Goal: Task Accomplishment & Management: Manage account settings

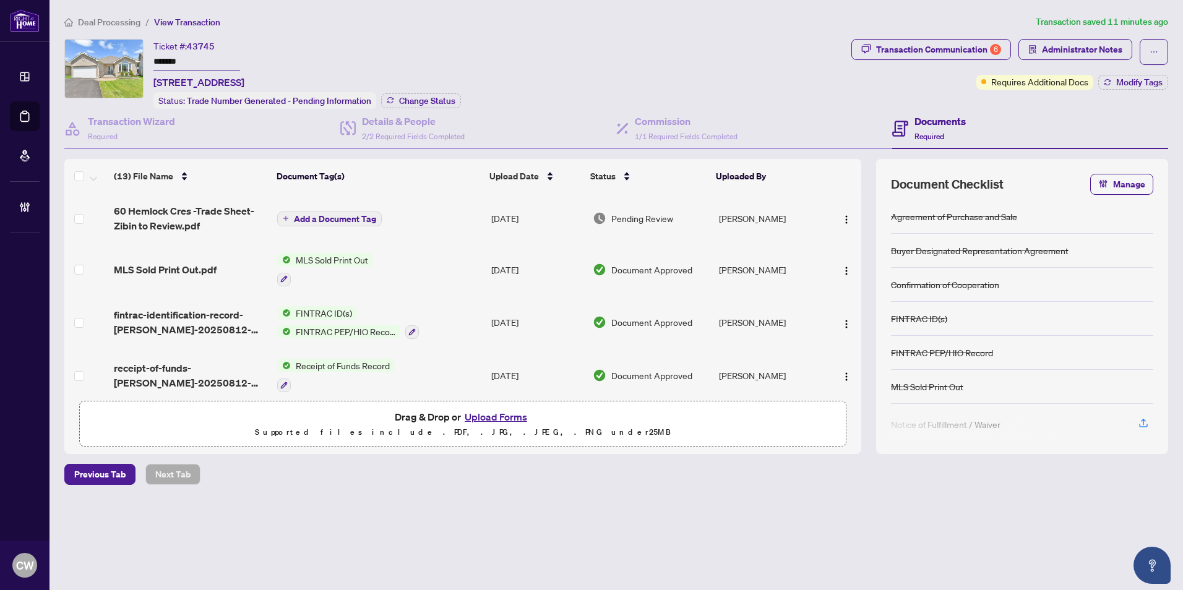
drag, startPoint x: 154, startPoint y: 57, endPoint x: 105, endPoint y: 50, distance: 49.3
click at [105, 50] on div "Ticket #: 43745 ******* 60 Hemlock Cres, Belleville, Ontario K8N 5Y2, Canada St…" at bounding box center [455, 74] width 782 height 70
click at [1088, 45] on span "Administrator Notes" at bounding box center [1082, 50] width 80 height 20
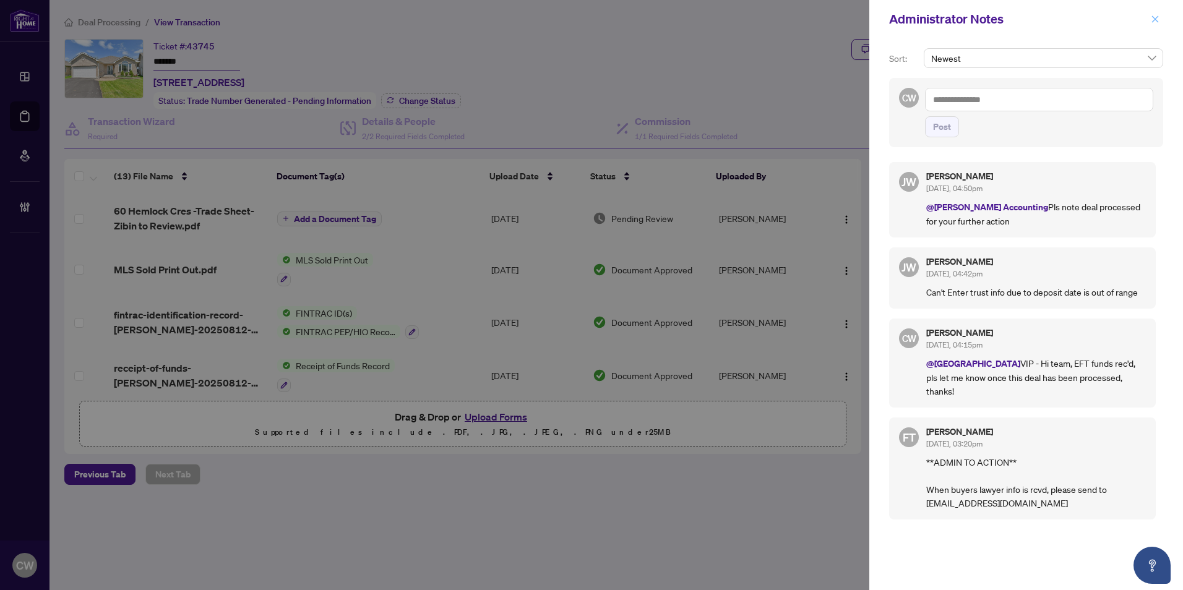
click at [1157, 24] on span "button" at bounding box center [1155, 19] width 9 height 20
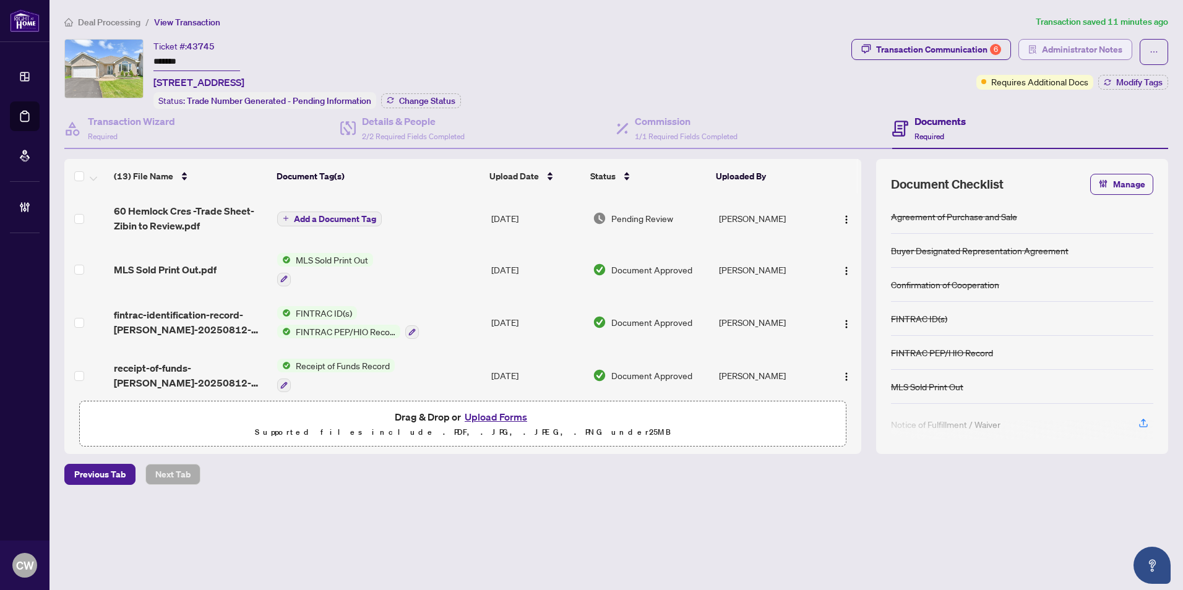
click at [1088, 39] on button "Administrator Notes" at bounding box center [1075, 49] width 114 height 21
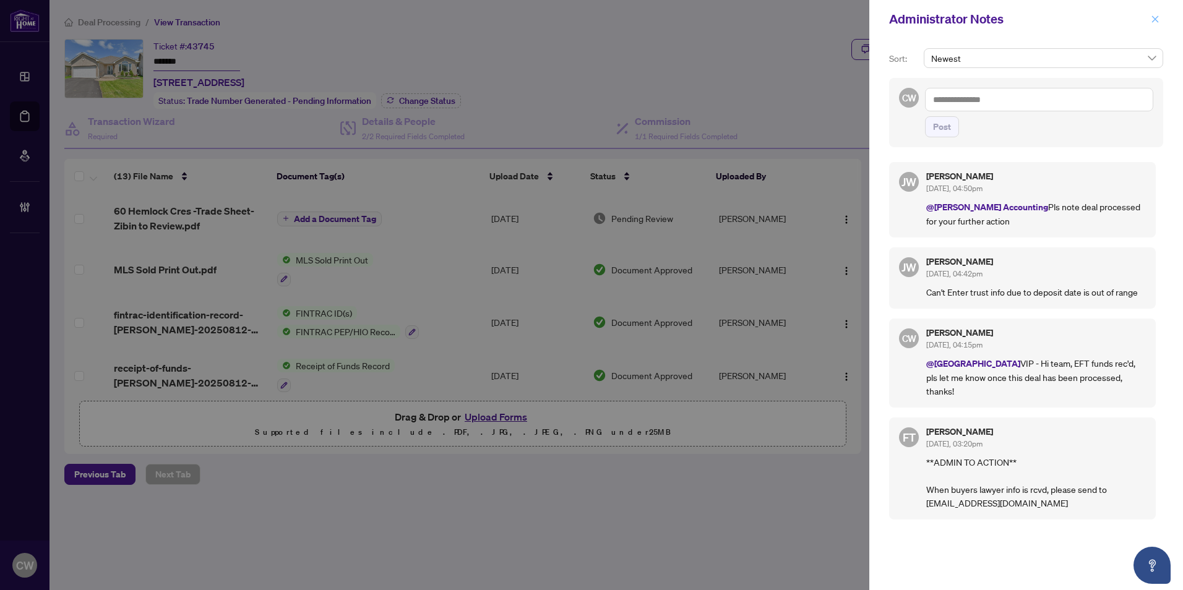
click at [1153, 20] on icon "close" at bounding box center [1155, 19] width 9 height 9
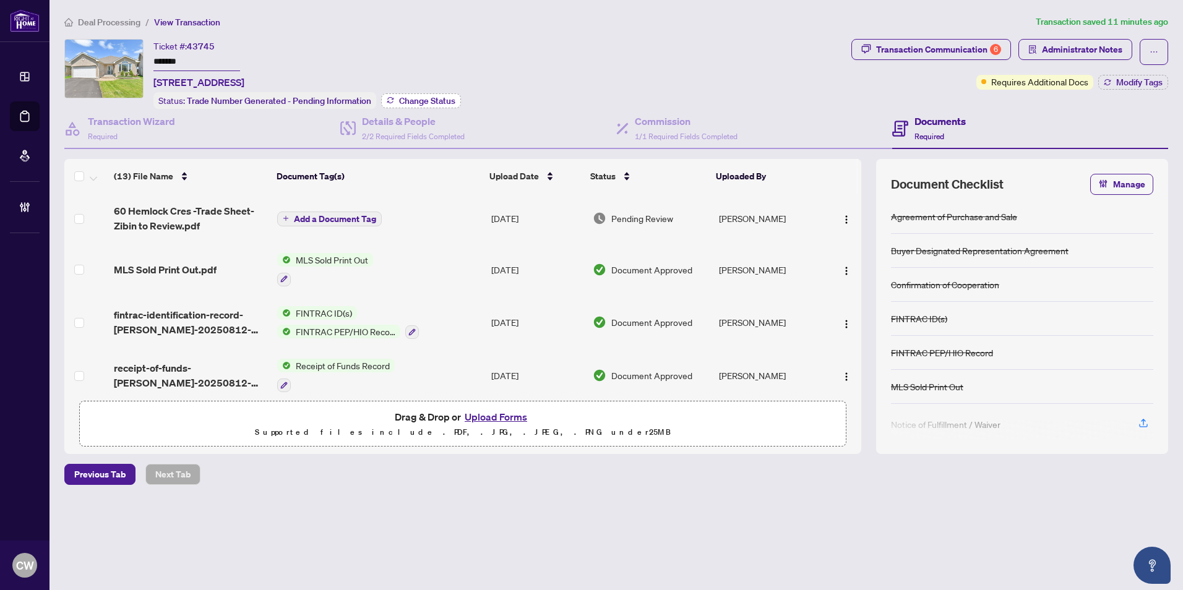
click at [404, 99] on span "Change Status" at bounding box center [427, 101] width 56 height 9
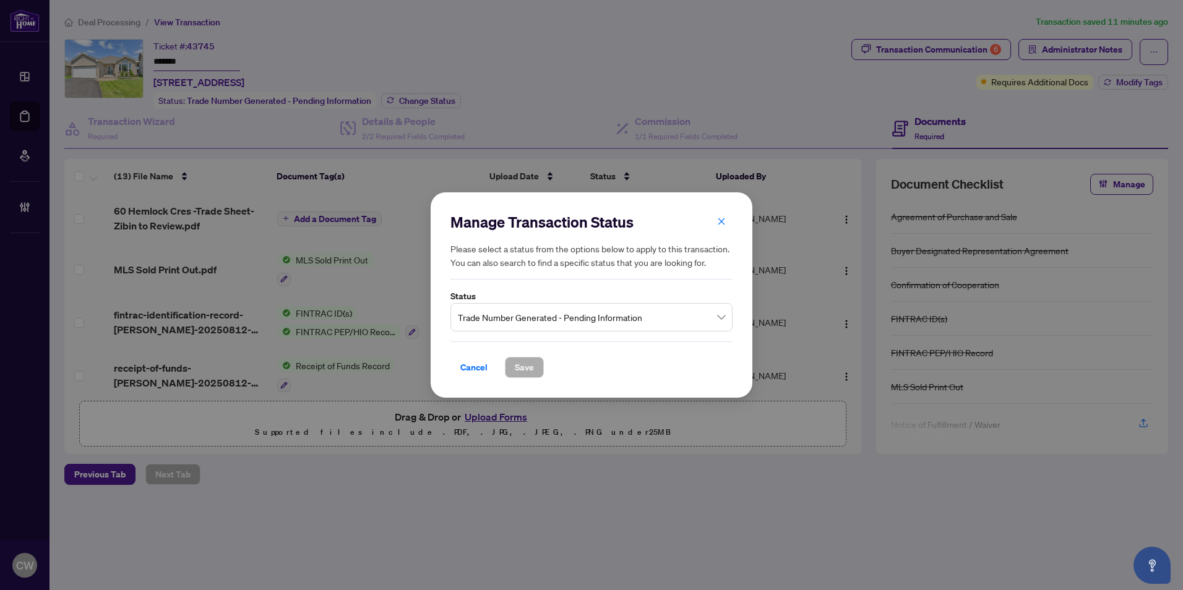
click at [546, 311] on span "Trade Number Generated - Pending Information" at bounding box center [591, 318] width 267 height 24
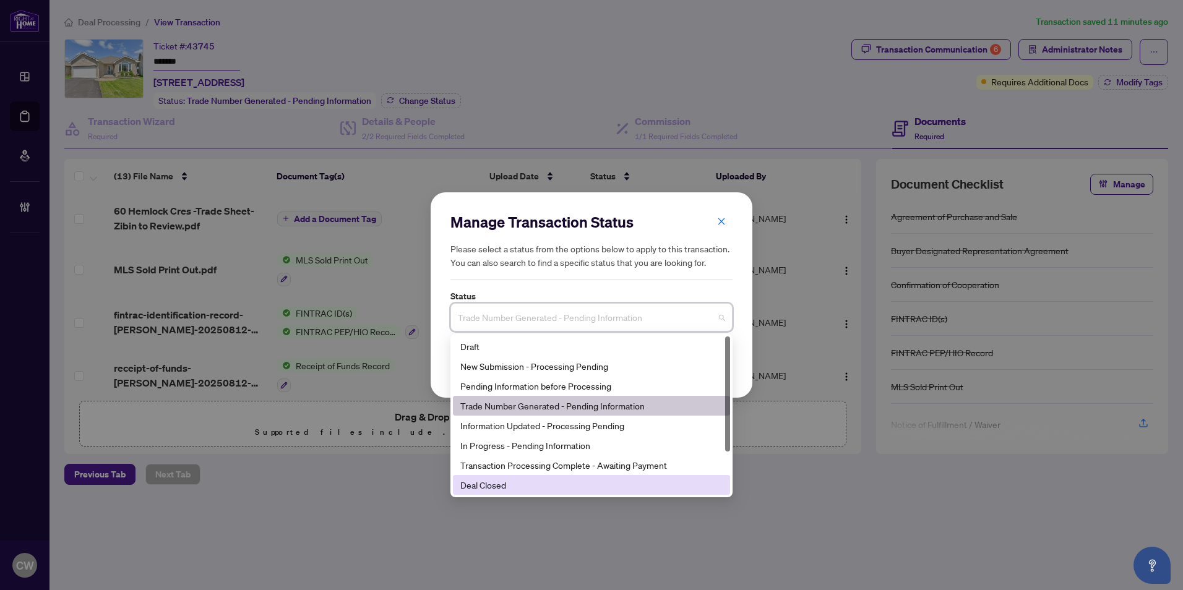
click at [541, 488] on div "Deal Closed" at bounding box center [591, 485] width 262 height 14
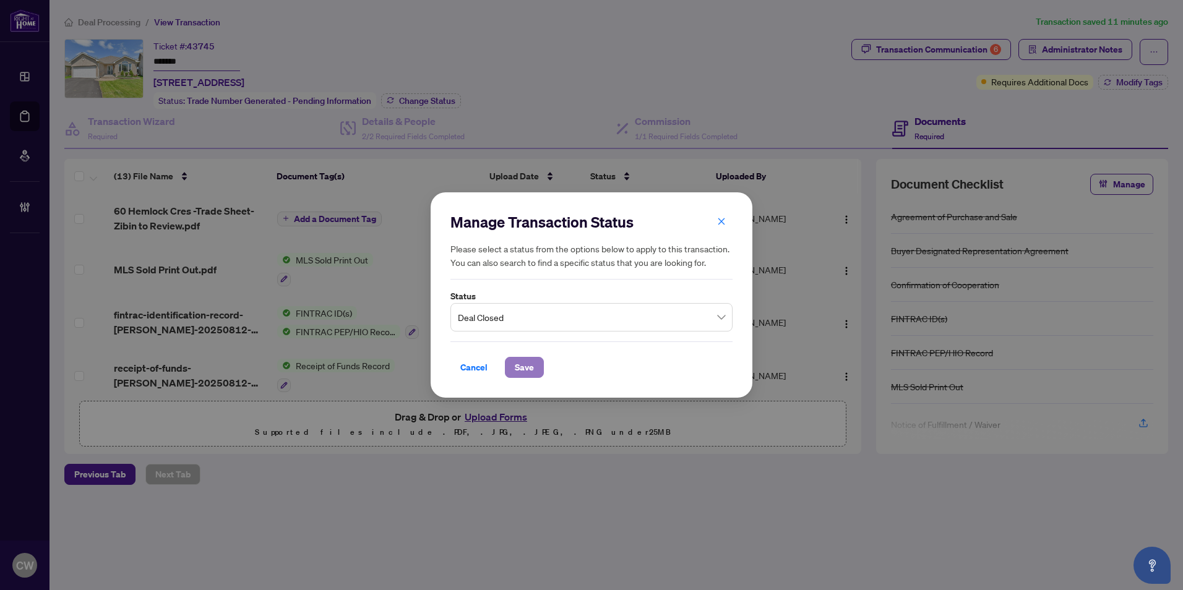
click at [537, 369] on button "Save" at bounding box center [524, 367] width 39 height 21
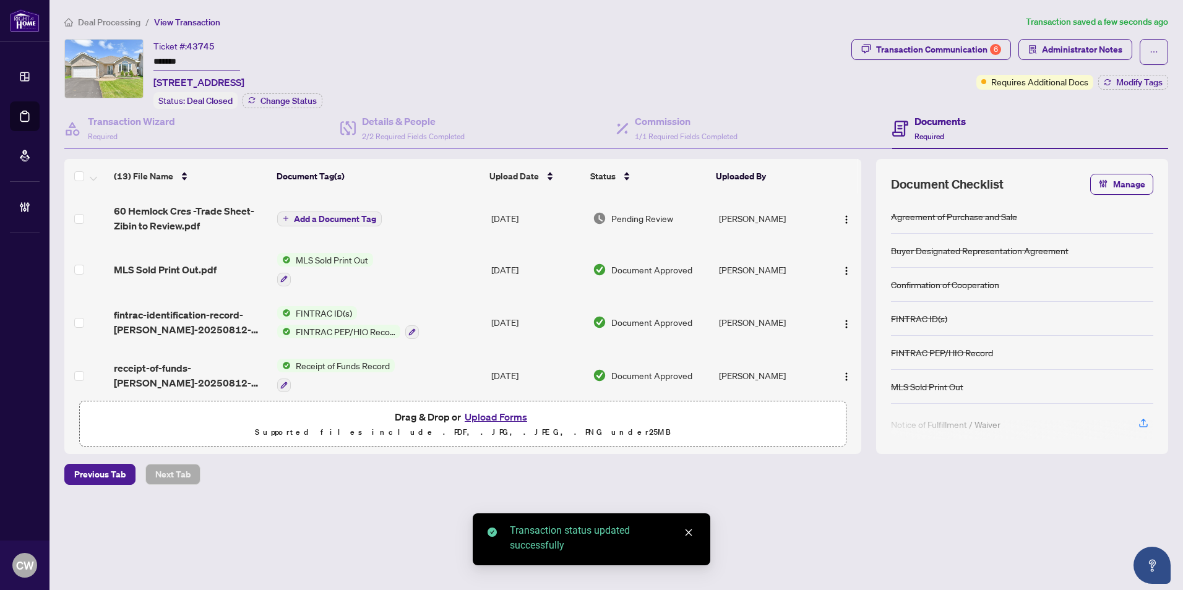
drag, startPoint x: 944, startPoint y: 38, endPoint x: 966, endPoint y: 34, distance: 22.7
click at [949, 37] on div "Deal Processing / View Transaction Transaction saved a few seconds ago Ticket #…" at bounding box center [616, 272] width 1114 height 514
click at [965, 55] on div "Transaction Communication 6" at bounding box center [938, 50] width 125 height 20
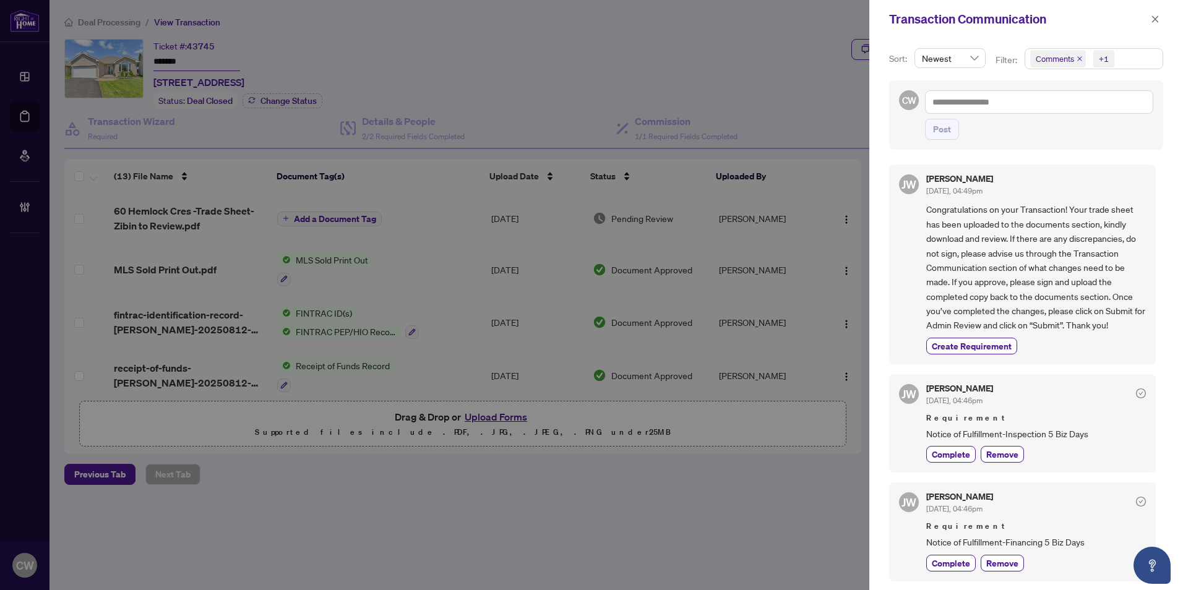
click at [1075, 58] on span "Comments" at bounding box center [1058, 58] width 56 height 17
click at [1041, 111] on div "Comments" at bounding box center [1093, 110] width 122 height 15
click at [1038, 106] on span "Select Comments" at bounding box center [1037, 110] width 10 height 10
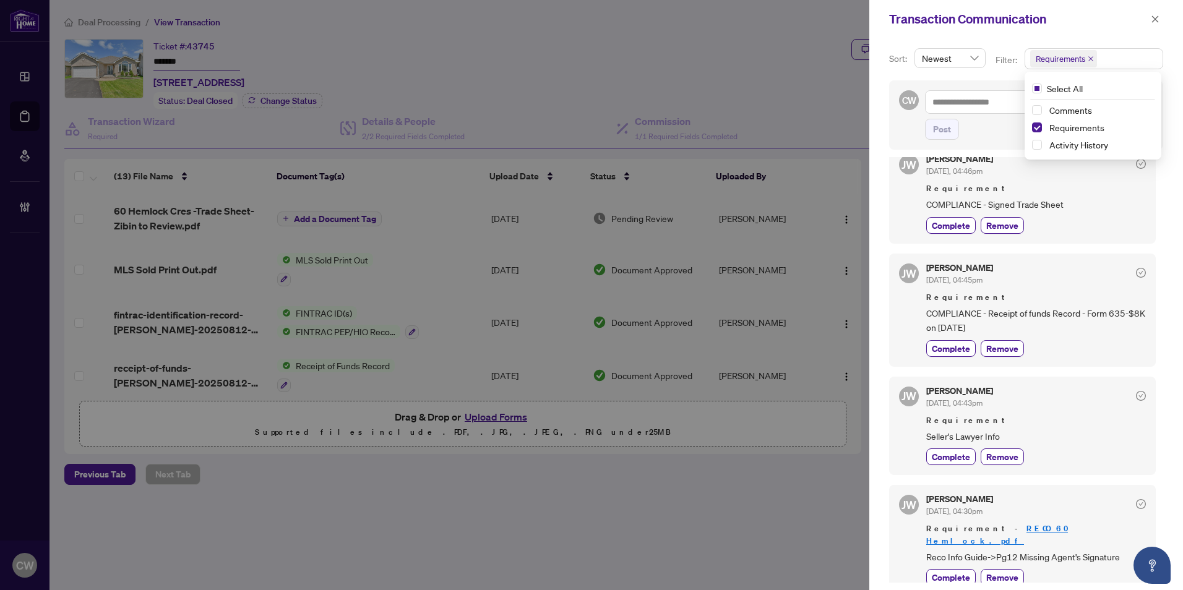
scroll to position [238, 0]
click at [1154, 24] on icon "close" at bounding box center [1155, 19] width 9 height 9
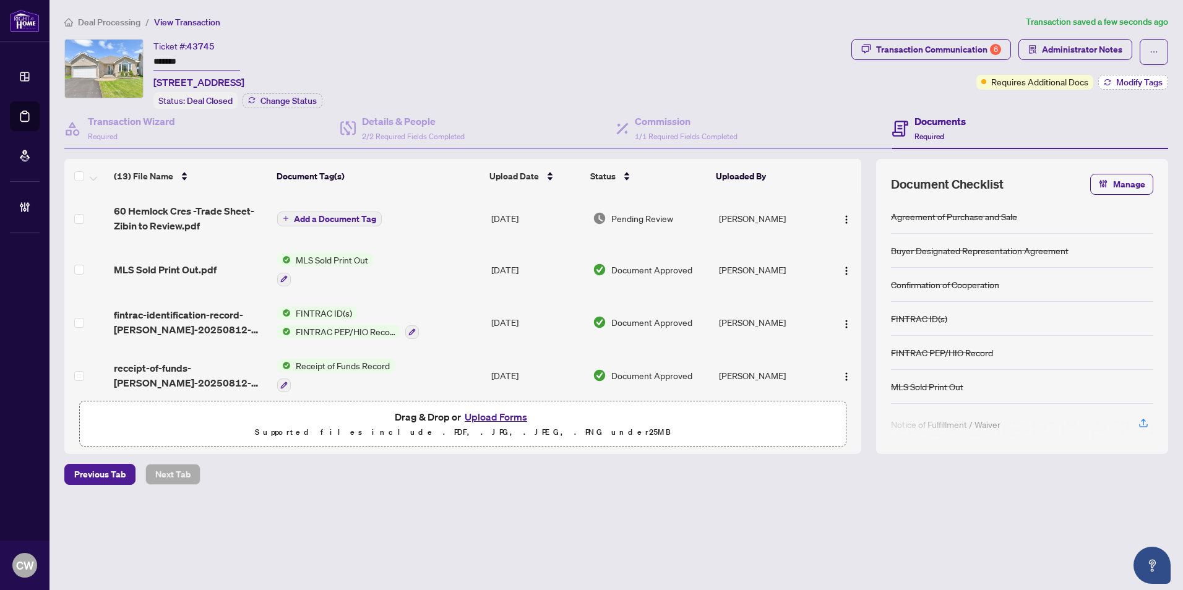
click at [1133, 80] on span "Modify Tags" at bounding box center [1139, 82] width 46 height 9
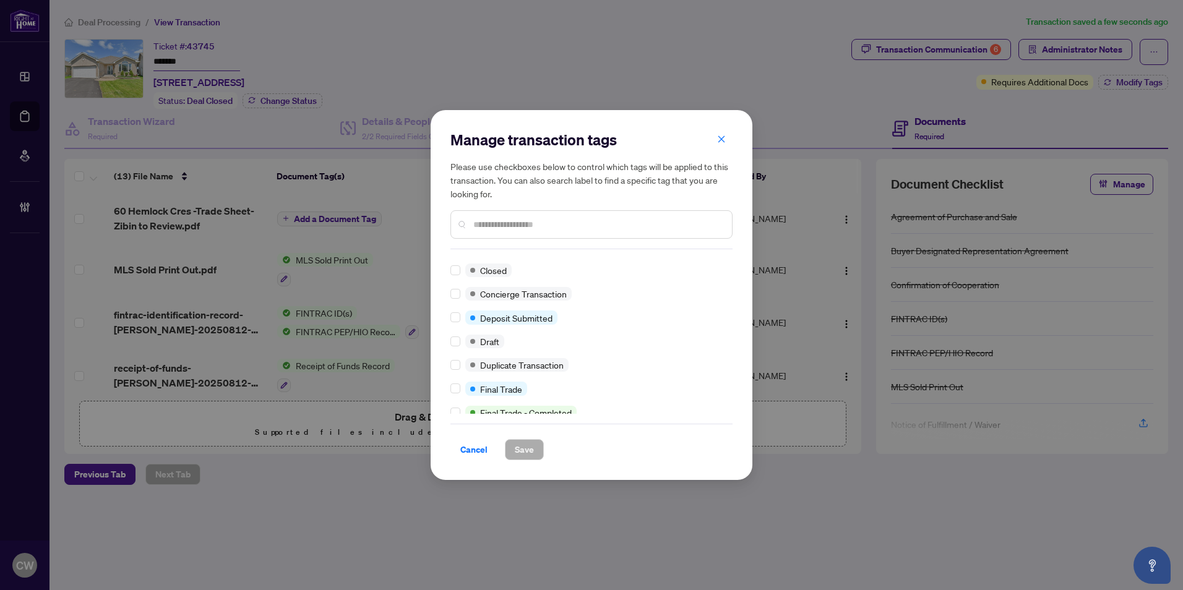
scroll to position [0, 0]
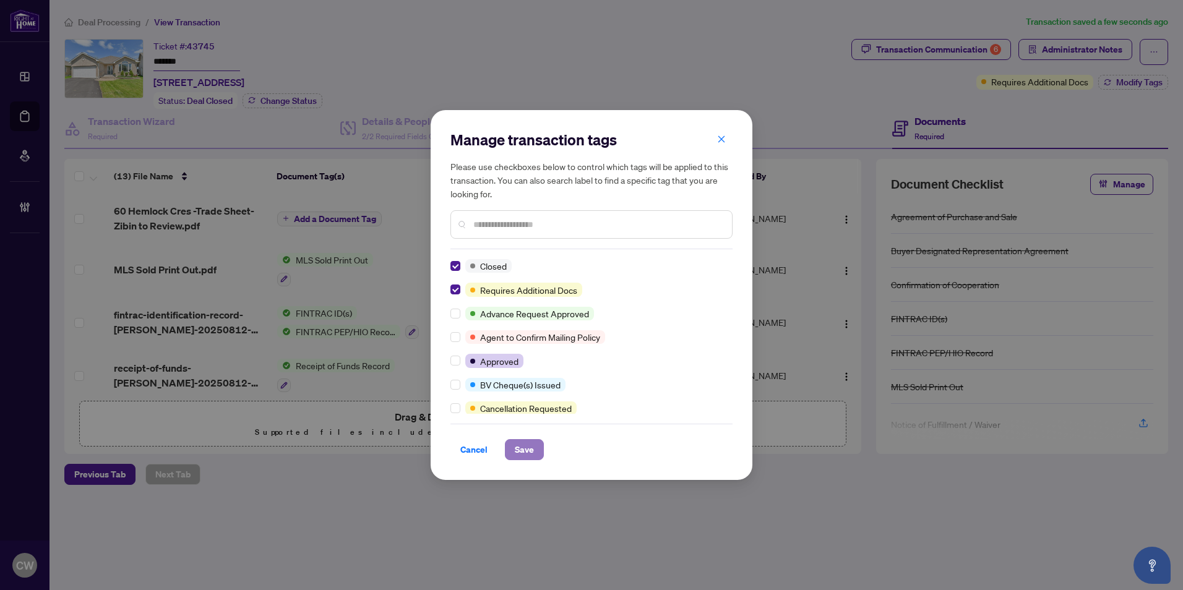
click at [519, 460] on button "Save" at bounding box center [524, 449] width 39 height 21
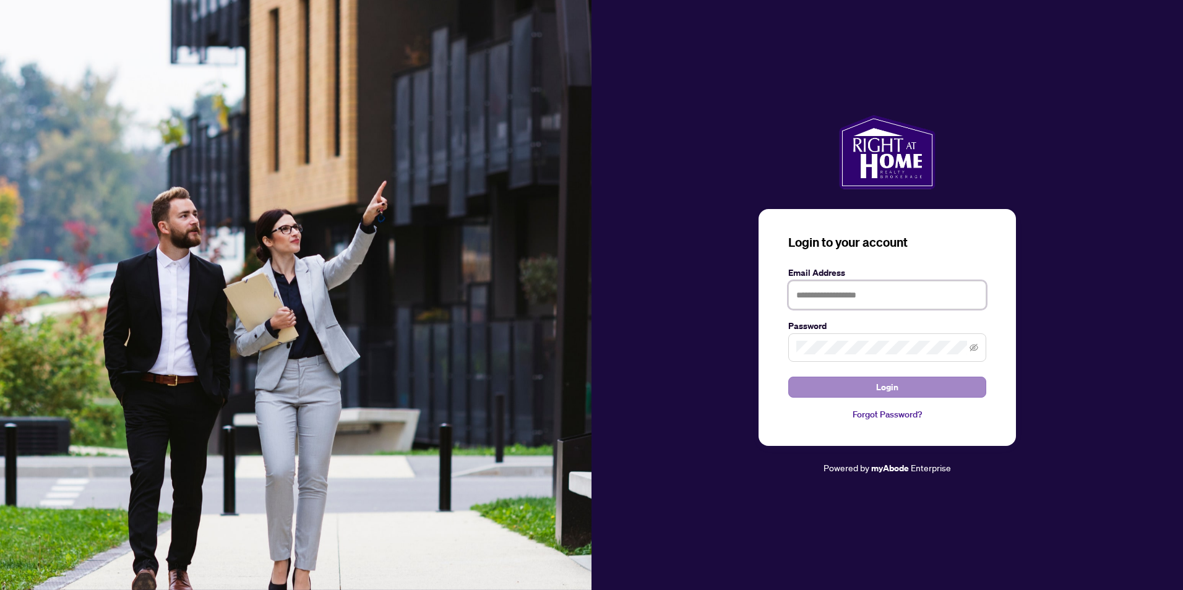
type input "**********"
click at [861, 384] on button "Login" at bounding box center [887, 387] width 198 height 21
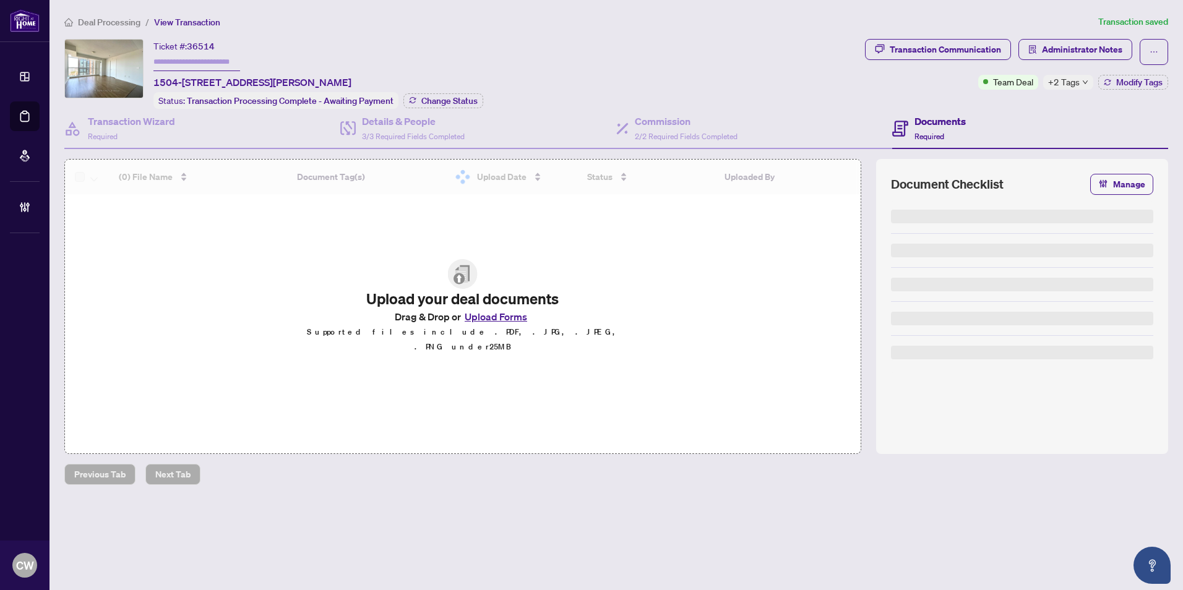
type input "*******"
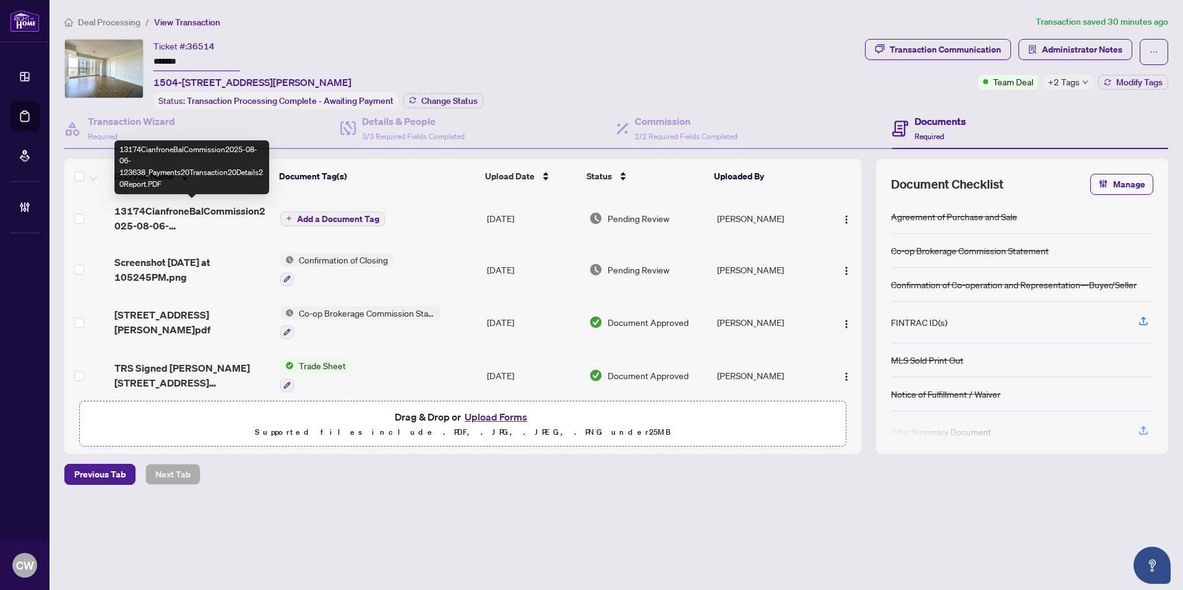
click at [181, 212] on span "13174CianfroneBalCommission2025-08-06-123638_Payments20Transaction20Details20Re…" at bounding box center [192, 219] width 156 height 30
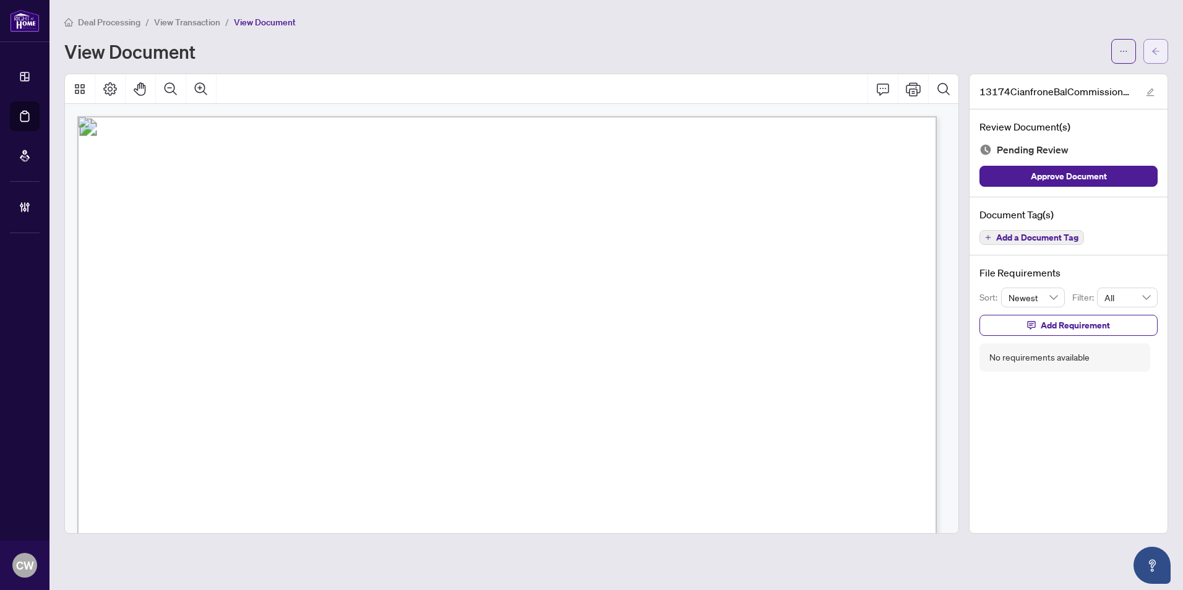
click at [1163, 41] on button "button" at bounding box center [1155, 51] width 25 height 25
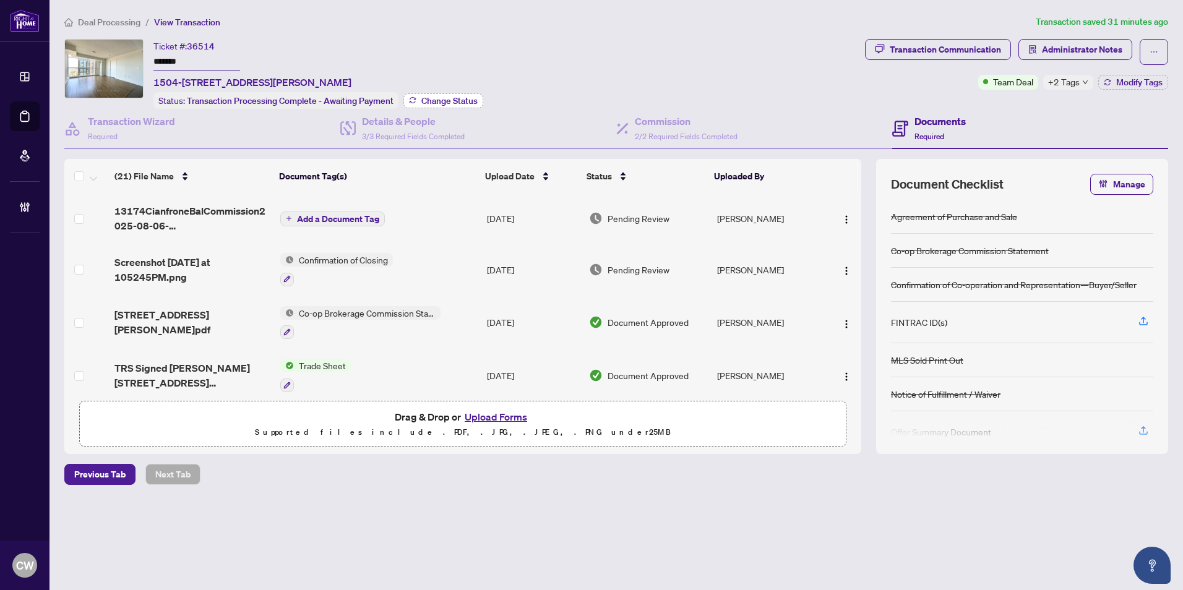
click at [434, 97] on span "Change Status" at bounding box center [449, 101] width 56 height 9
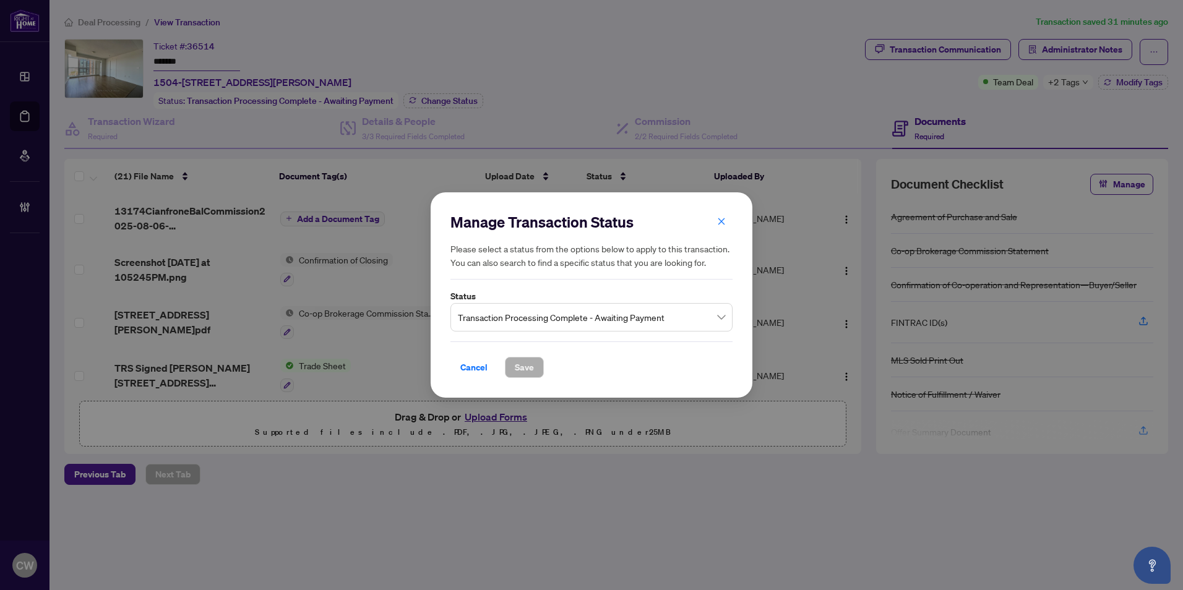
click at [552, 317] on span "Transaction Processing Complete - Awaiting Payment" at bounding box center [591, 318] width 267 height 24
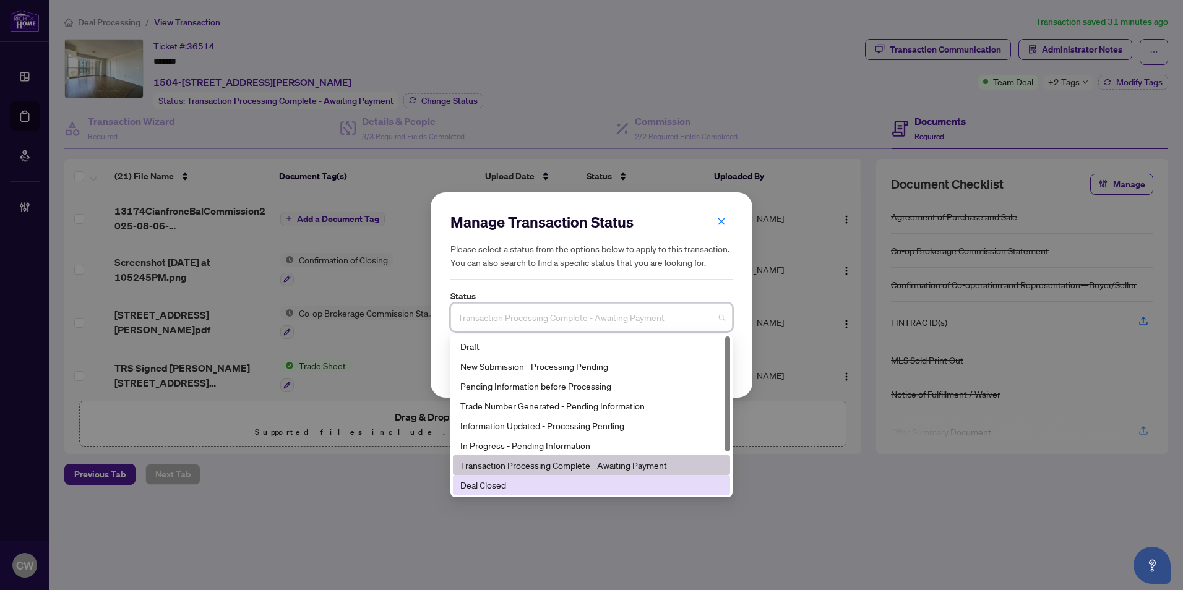
click at [531, 486] on div "Deal Closed" at bounding box center [591, 485] width 262 height 14
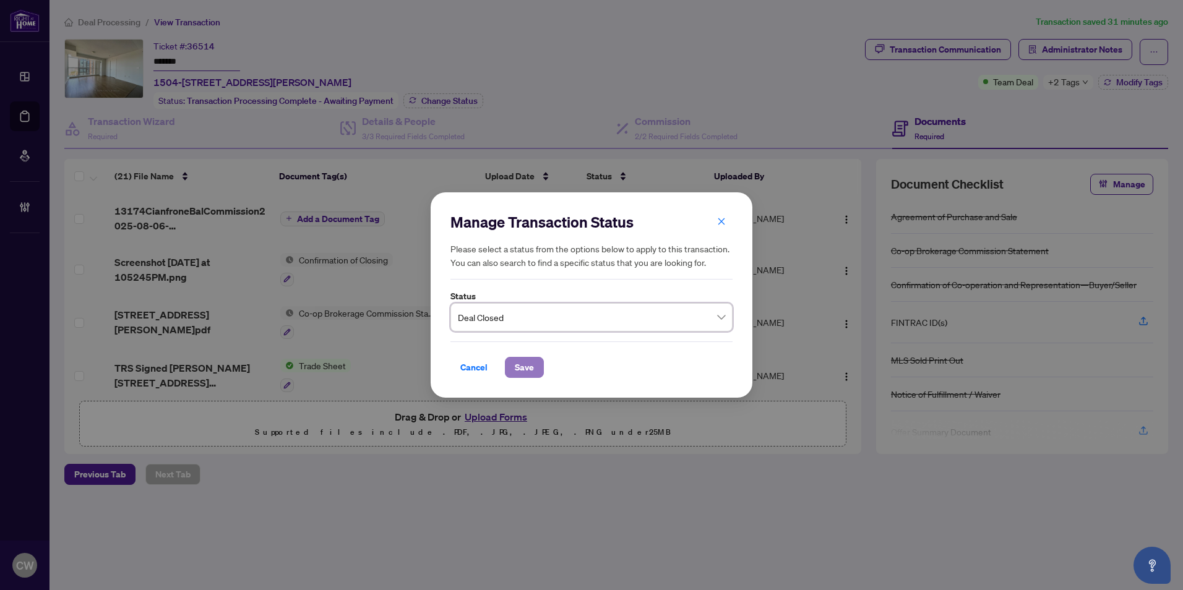
click at [524, 365] on span "Save" at bounding box center [524, 368] width 19 height 20
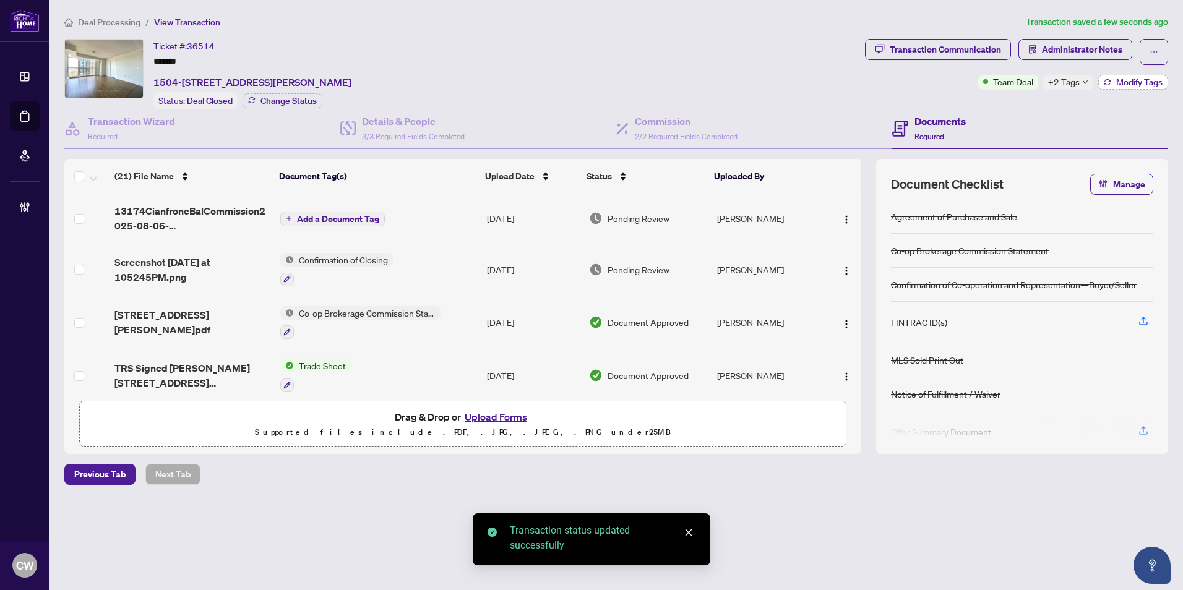
click at [1125, 78] on span "Modify Tags" at bounding box center [1139, 82] width 46 height 9
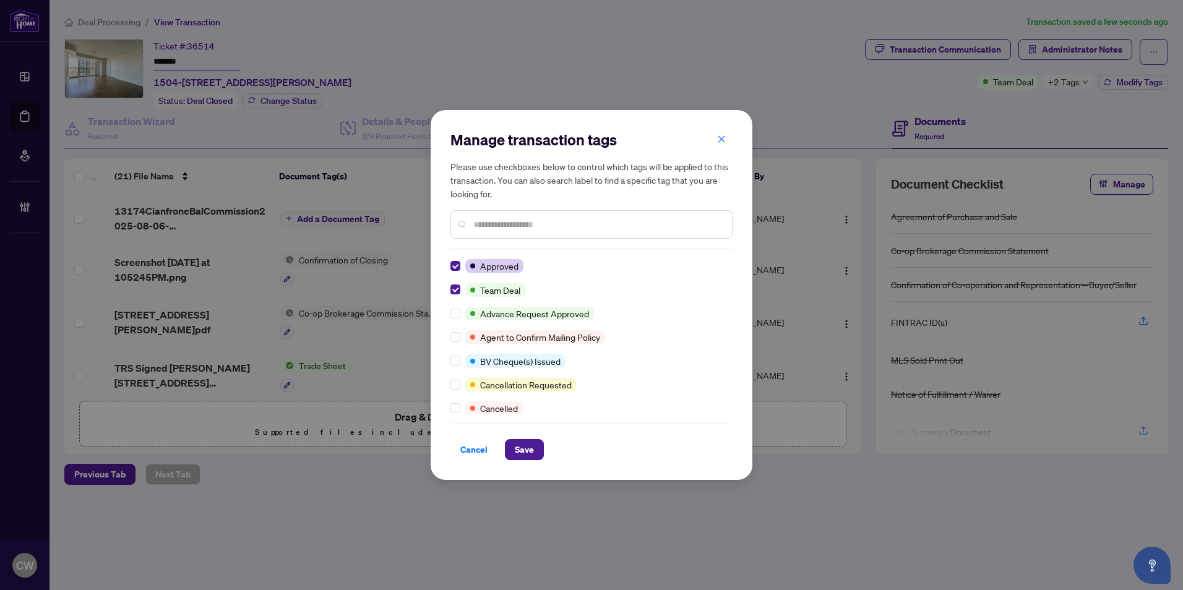
scroll to position [62, 0]
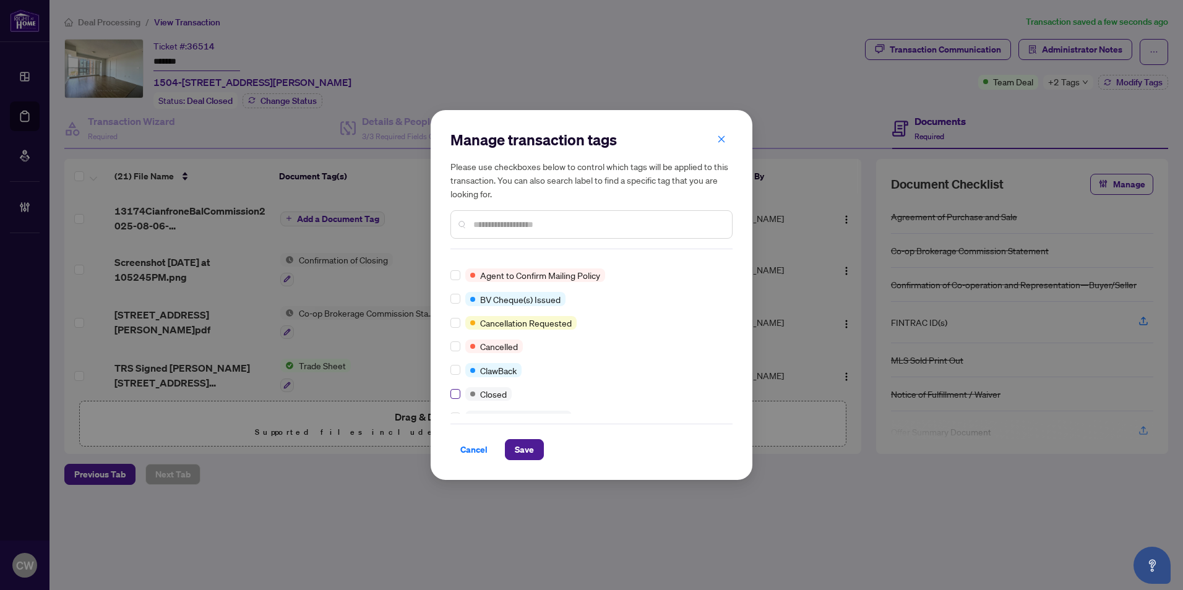
click at [454, 388] on label at bounding box center [455, 394] width 10 height 14
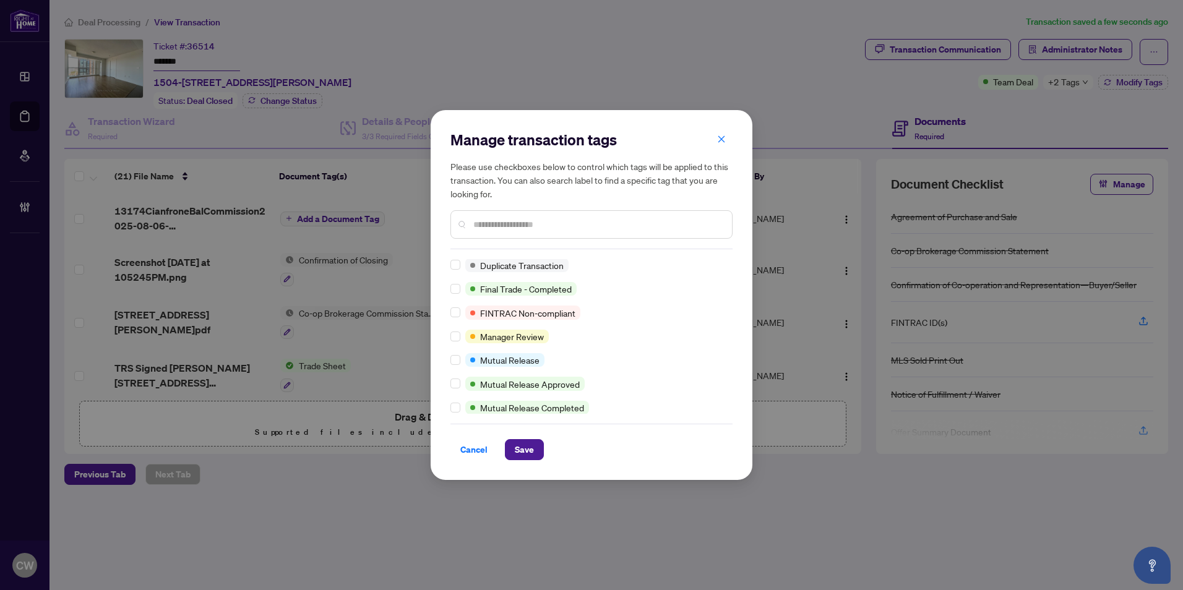
scroll to position [49, 0]
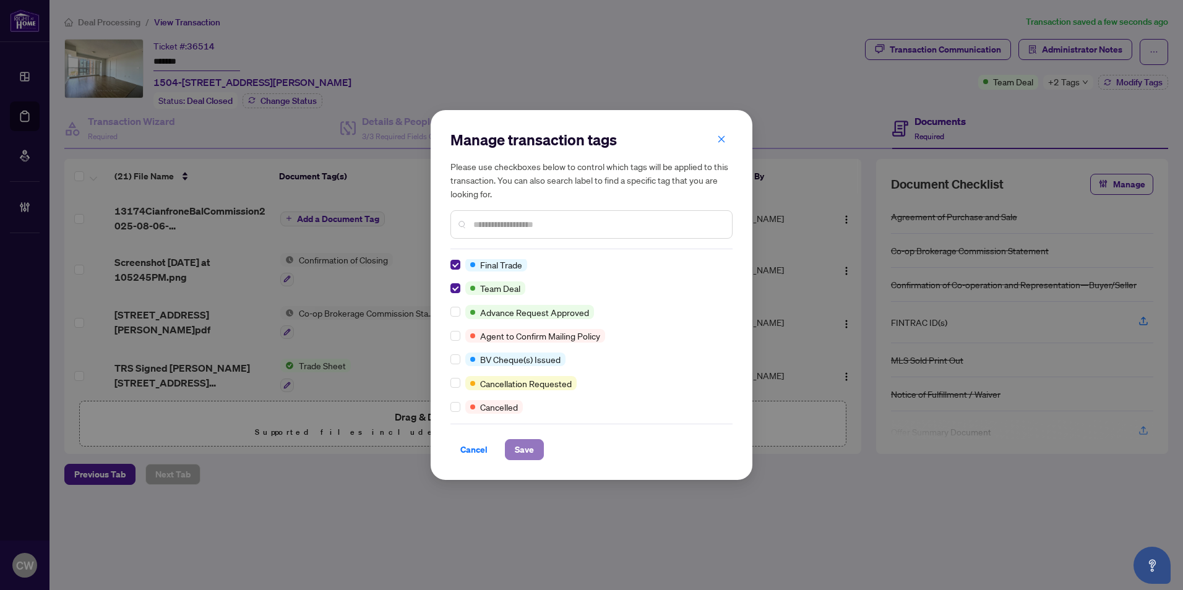
click at [534, 445] on button "Save" at bounding box center [524, 449] width 39 height 21
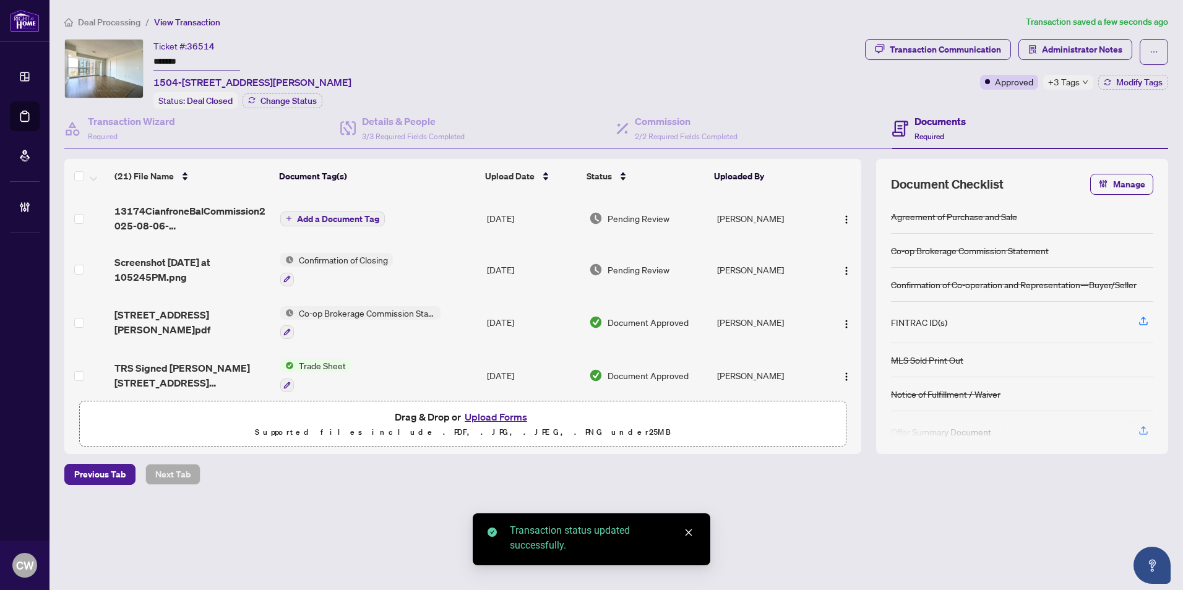
click at [1072, 88] on span "+3 Tags" at bounding box center [1064, 82] width 32 height 14
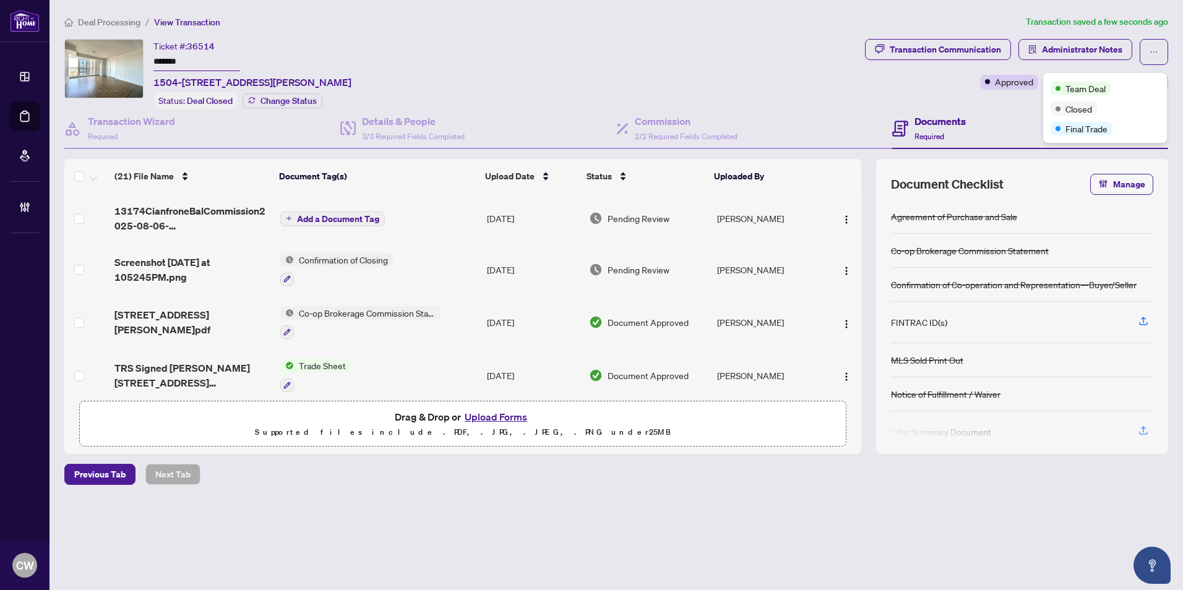
drag, startPoint x: 622, startPoint y: 100, endPoint x: 648, endPoint y: 82, distance: 32.1
click at [623, 100] on div "Ticket #: 36514 ******* [STREET_ADDRESS][PERSON_NAME] Status: Deal Closed Chang…" at bounding box center [462, 74] width 796 height 70
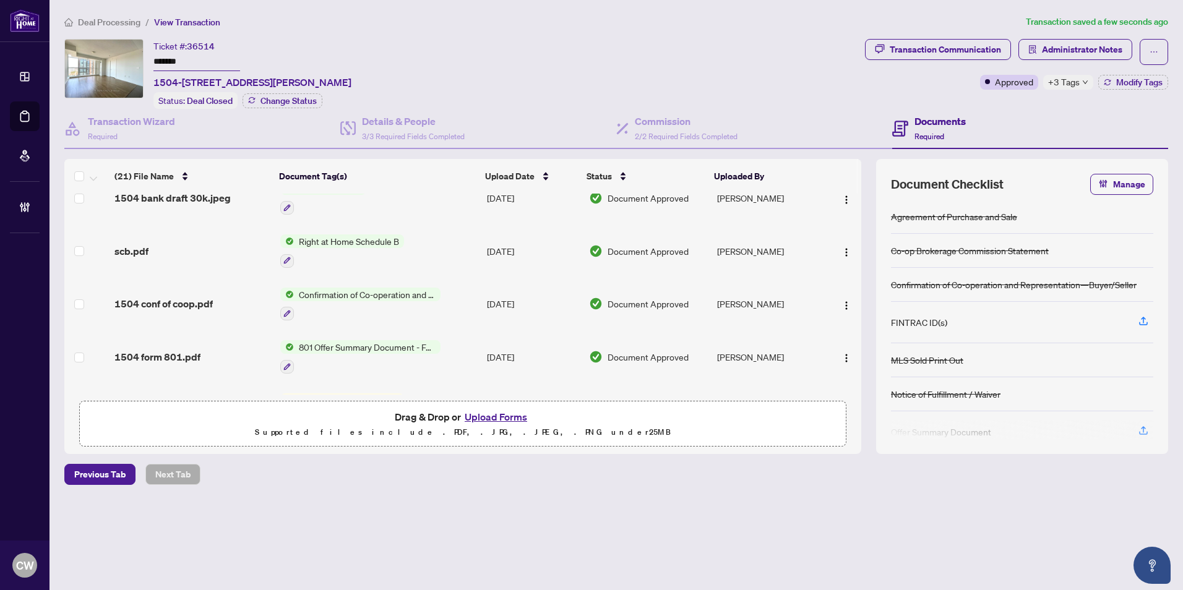
scroll to position [908, 0]
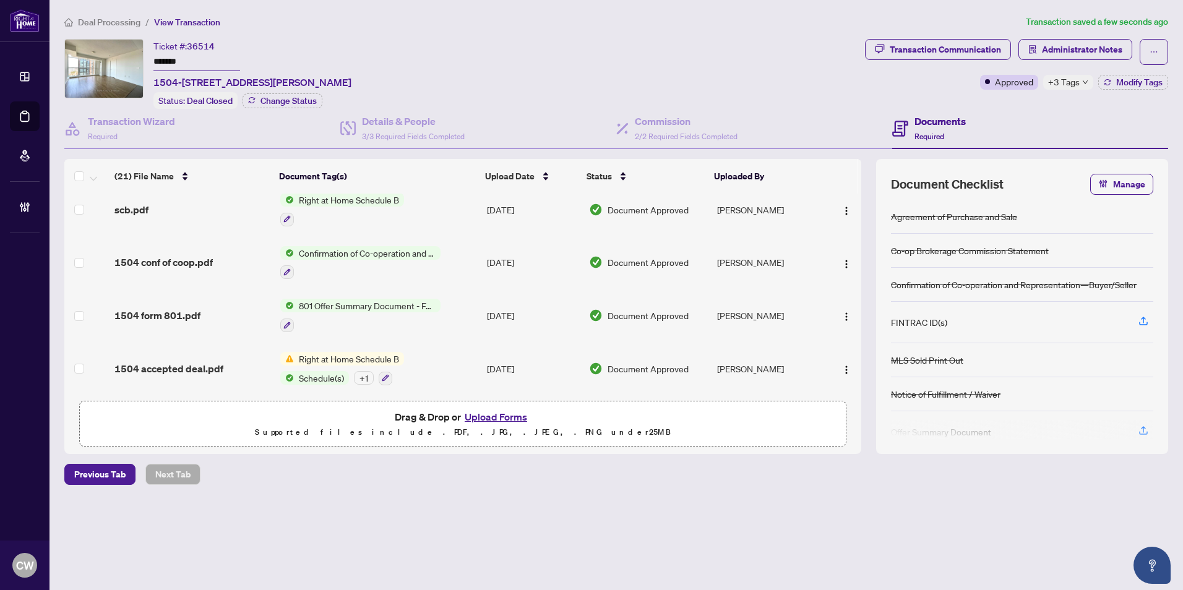
click at [165, 255] on span "1504 conf of coop.pdf" at bounding box center [163, 262] width 98 height 15
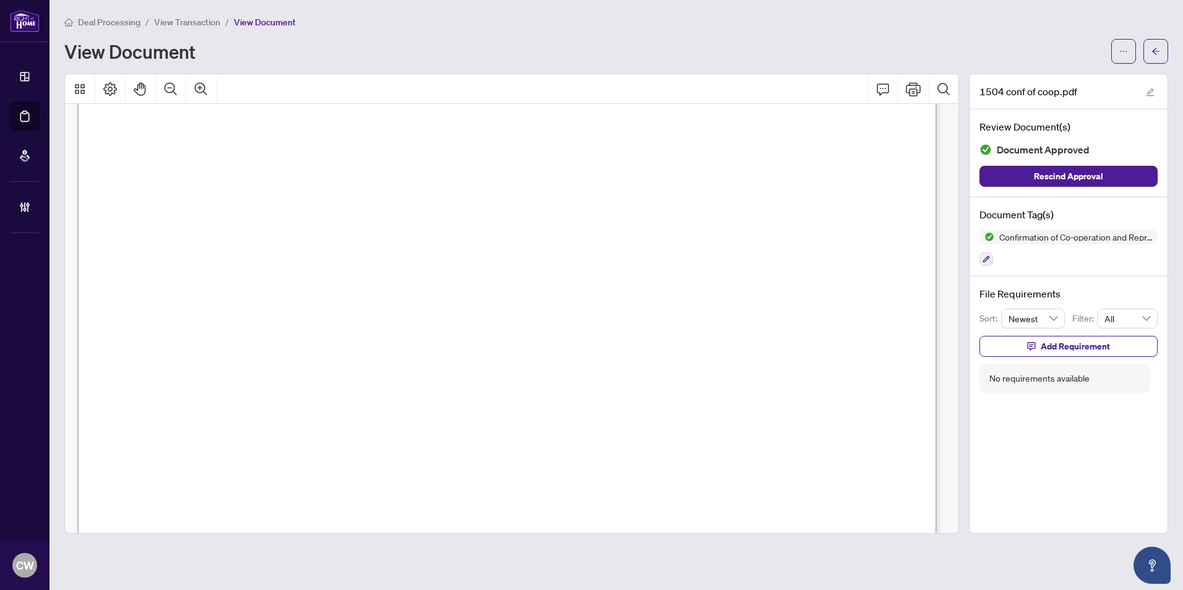
scroll to position [1299, 0]
click at [1158, 56] on span "button" at bounding box center [1155, 51] width 9 height 20
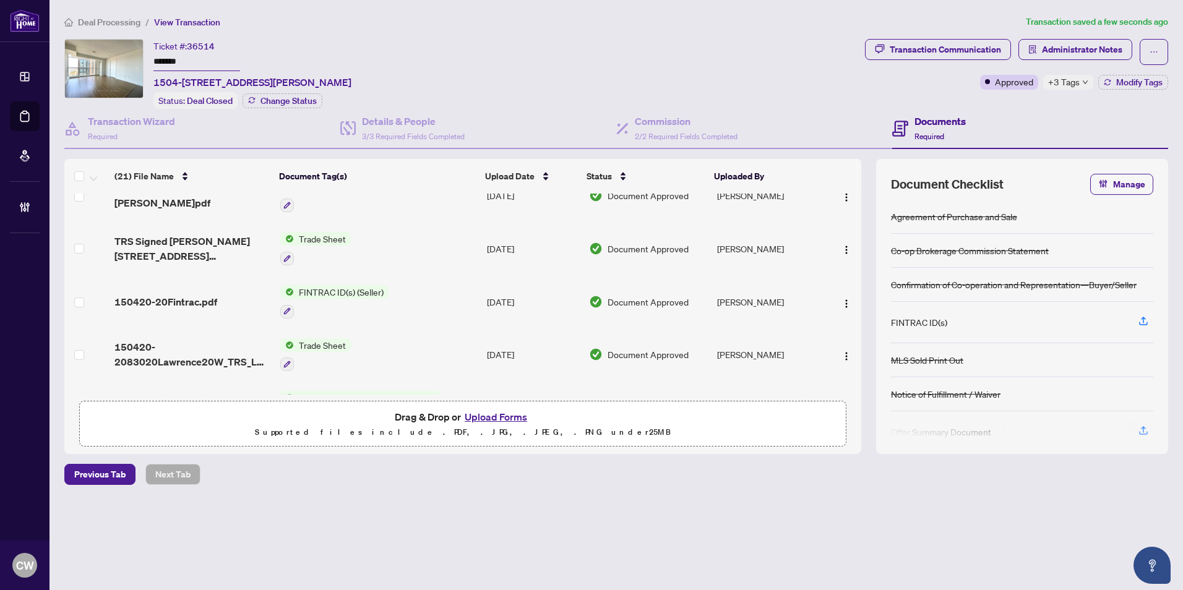
scroll to position [124, 0]
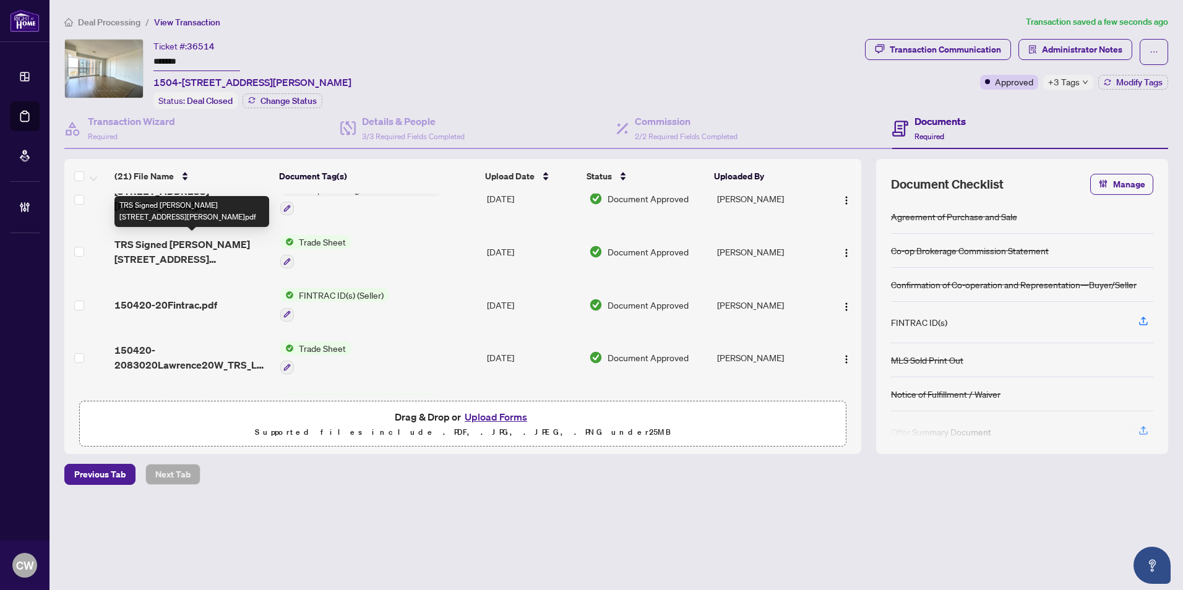
click at [186, 247] on span "TRS Signed [PERSON_NAME] [STREET_ADDRESS][PERSON_NAME]pdf" at bounding box center [192, 252] width 156 height 30
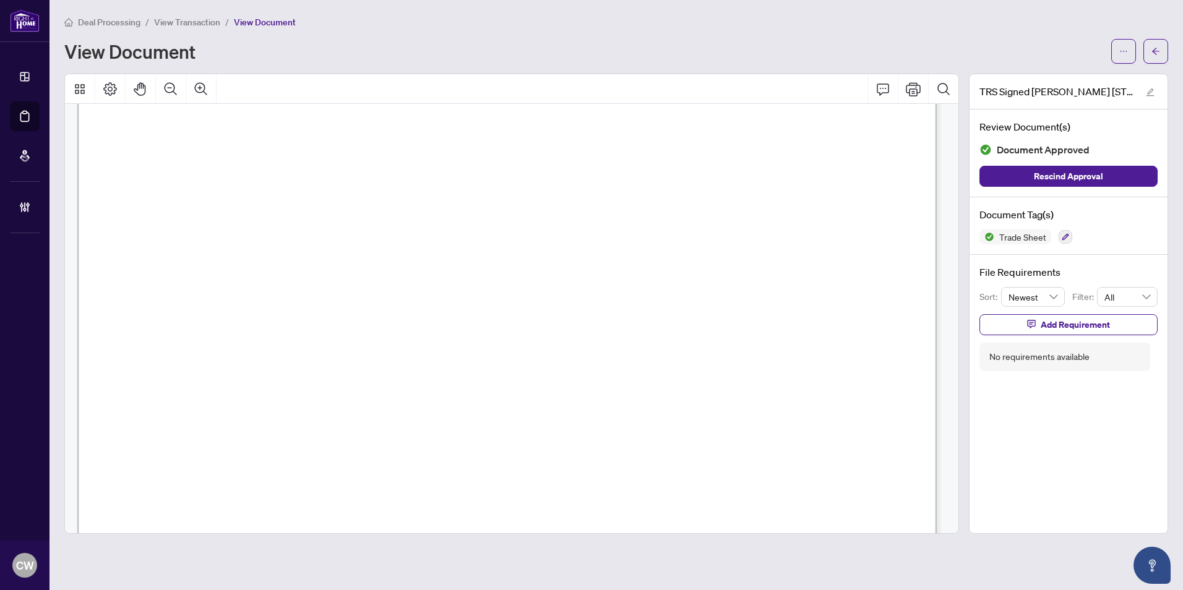
scroll to position [371, 0]
click at [1165, 40] on button "button" at bounding box center [1155, 51] width 25 height 25
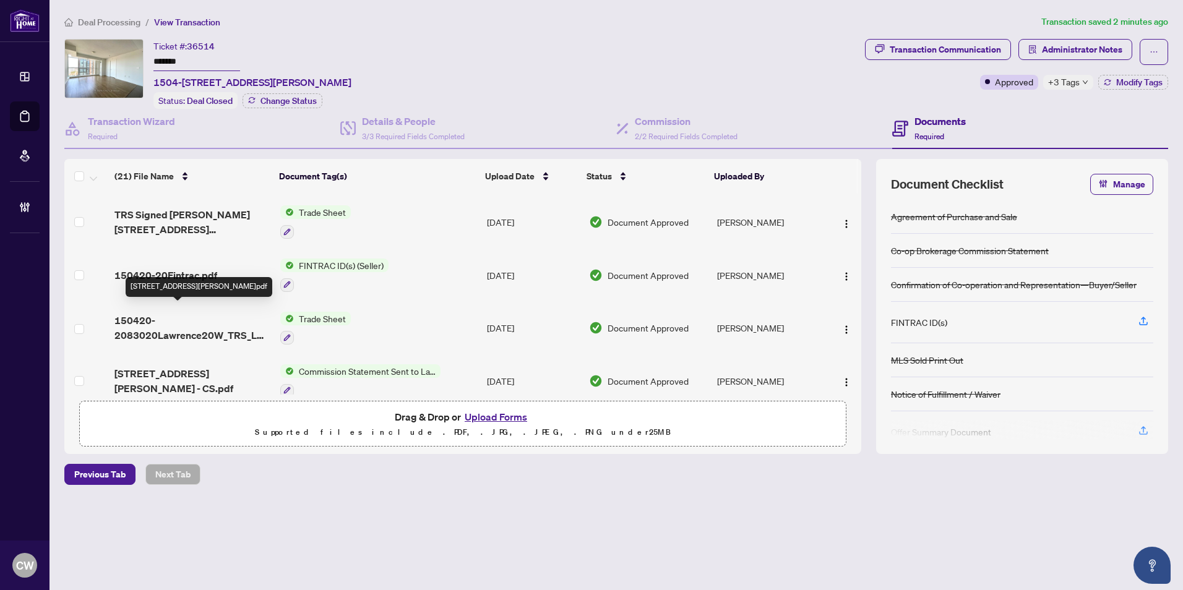
scroll to position [186, 0]
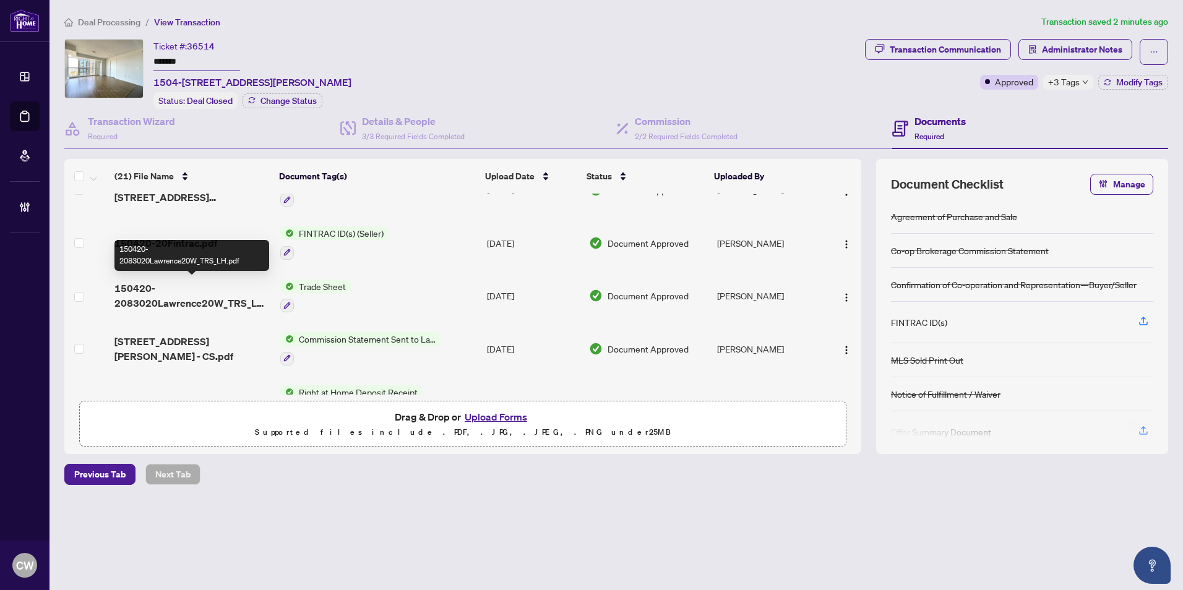
click at [174, 301] on span "150420-2083020Lawrence20W_TRS_LH.pdf" at bounding box center [192, 296] width 156 height 30
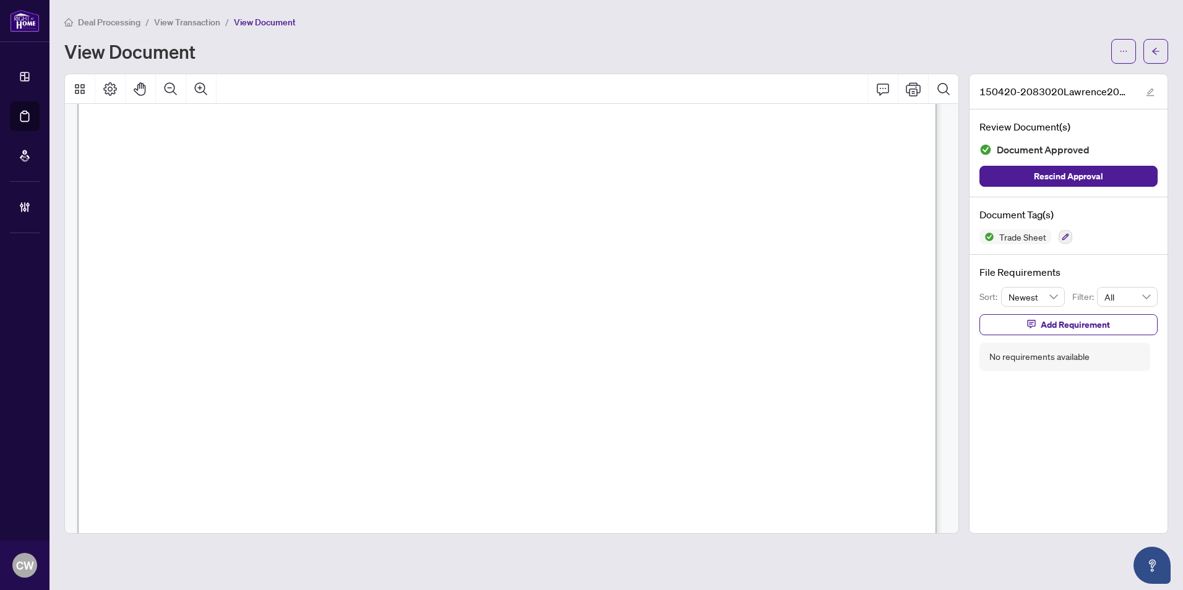
scroll to position [433, 0]
click at [1155, 49] on icon "arrow-left" at bounding box center [1155, 51] width 7 height 7
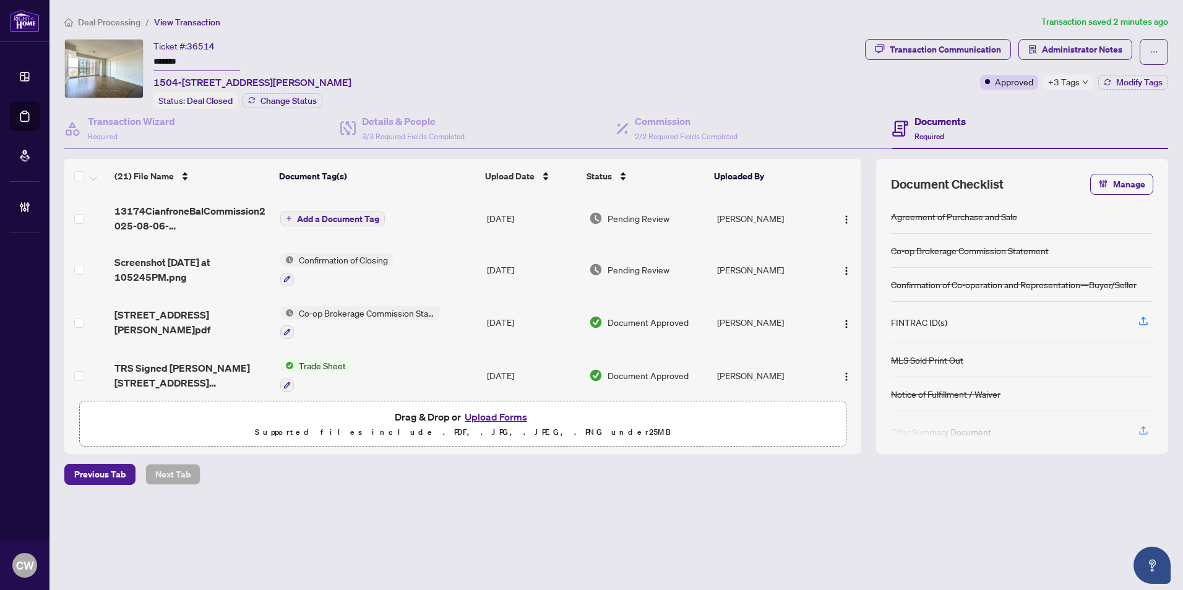
click at [485, 414] on button "Upload Forms" at bounding box center [496, 417] width 70 height 16
click at [508, 415] on button "Upload Forms" at bounding box center [496, 417] width 70 height 16
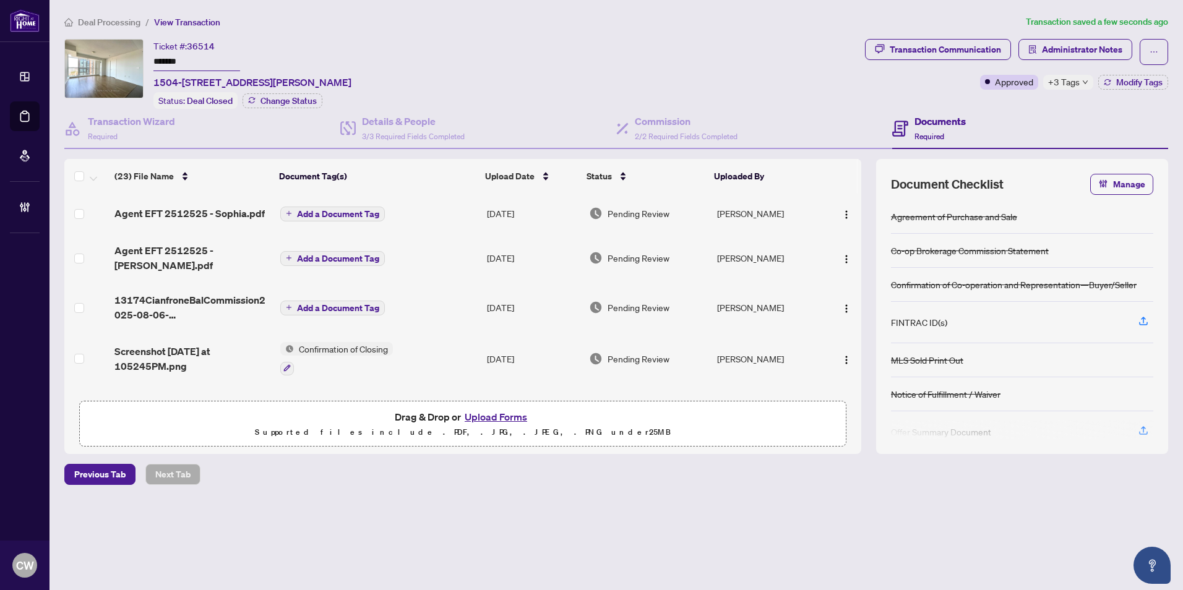
click at [333, 215] on span "Add a Document Tag" at bounding box center [338, 214] width 82 height 9
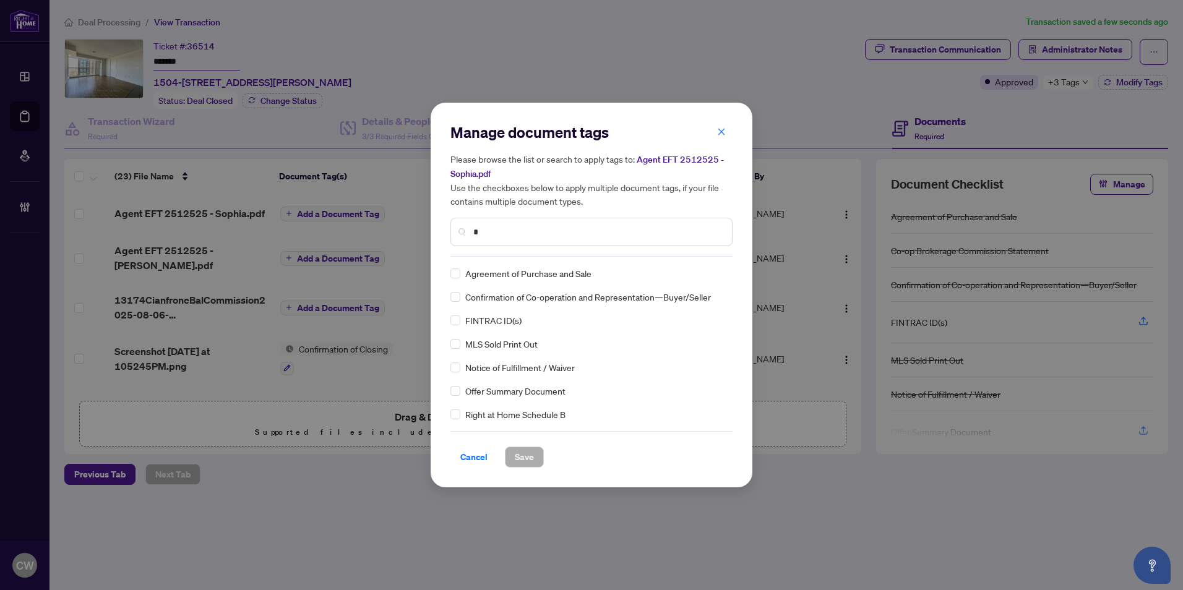
click at [540, 228] on input "*" at bounding box center [597, 232] width 249 height 14
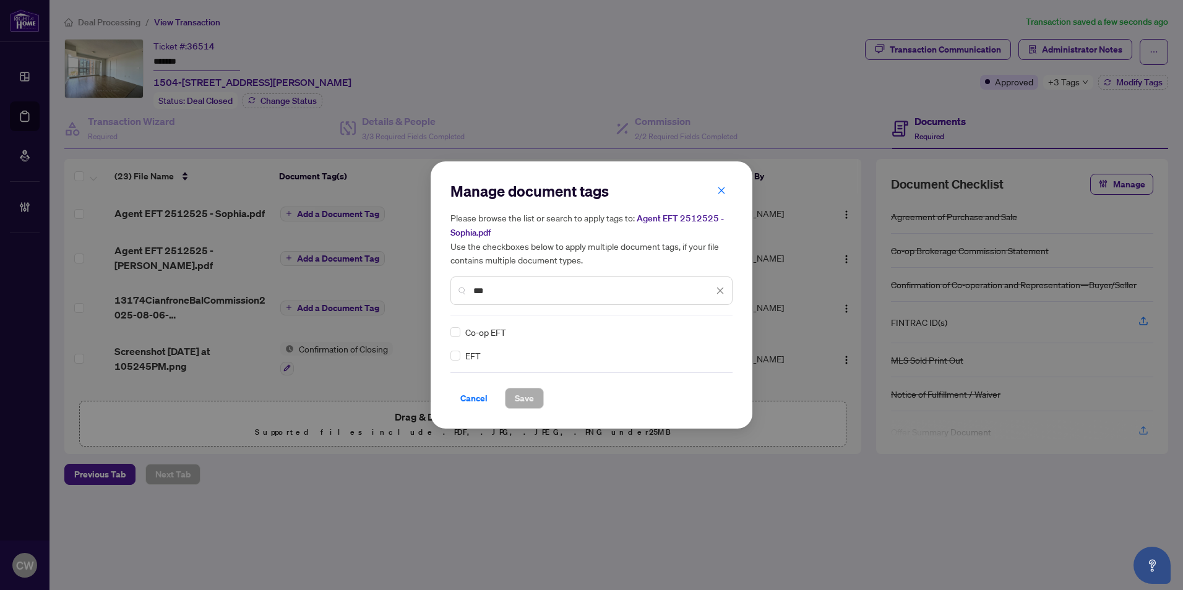
type input "***"
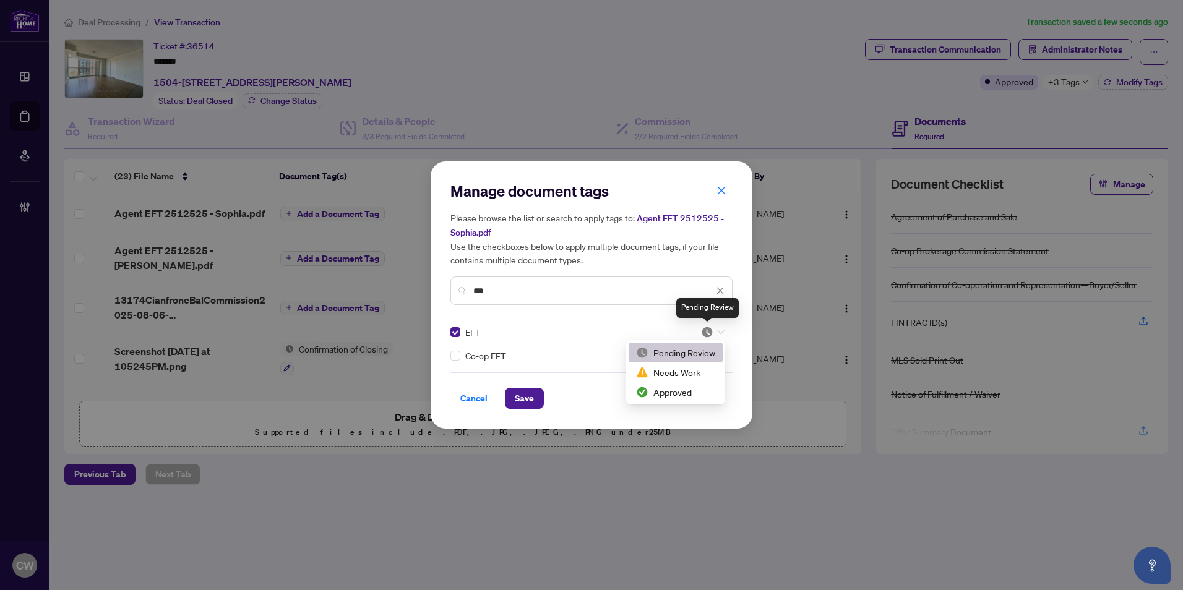
click at [712, 330] on img at bounding box center [707, 332] width 12 height 12
click at [704, 387] on div "Approved" at bounding box center [675, 392] width 79 height 14
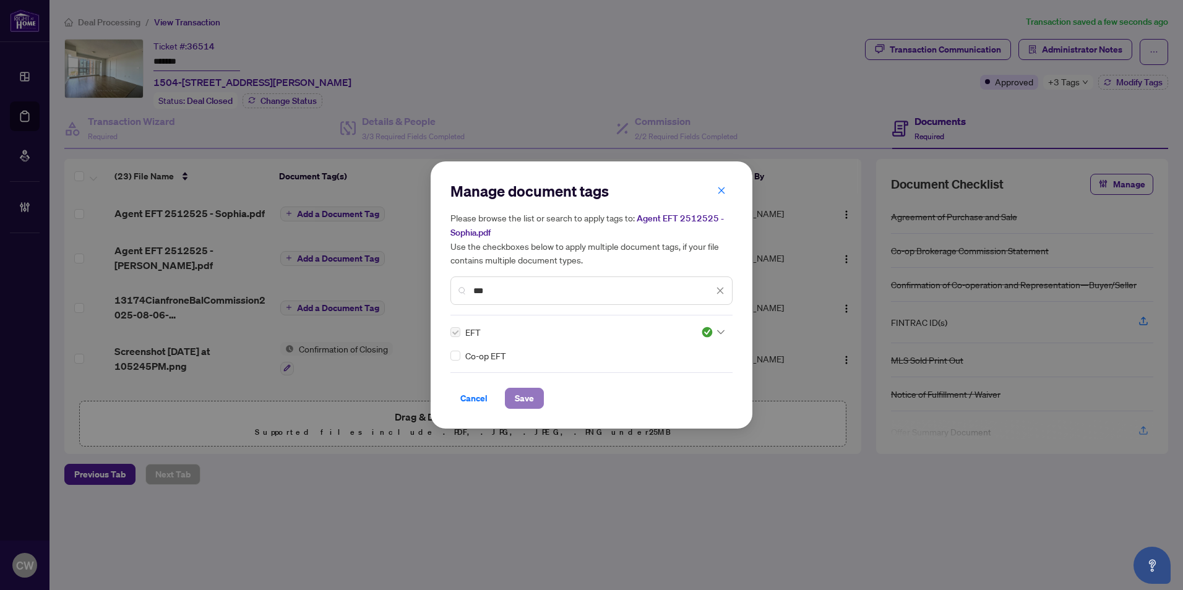
click at [524, 403] on span "Save" at bounding box center [524, 399] width 19 height 20
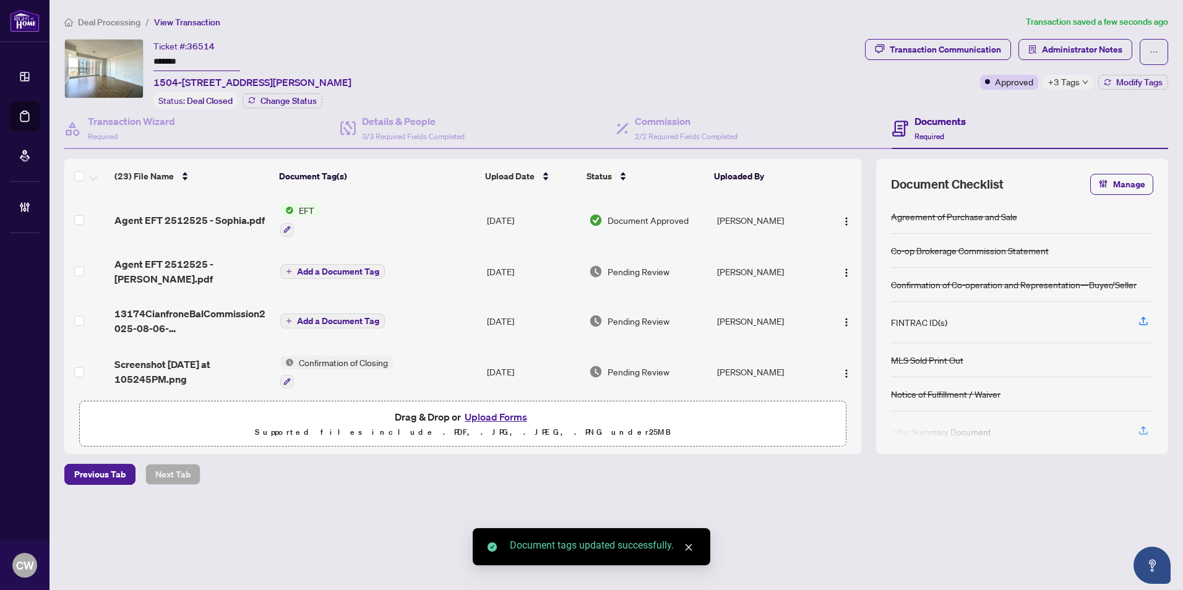
click at [327, 267] on span "Add a Document Tag" at bounding box center [338, 271] width 82 height 9
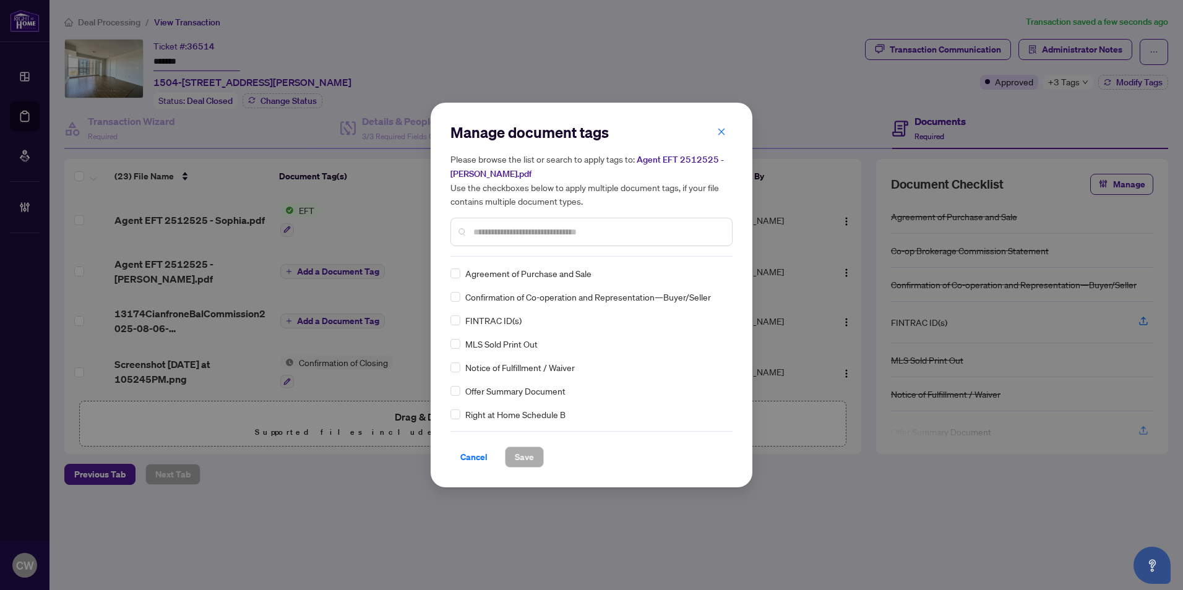
click at [497, 231] on input "text" at bounding box center [597, 232] width 249 height 14
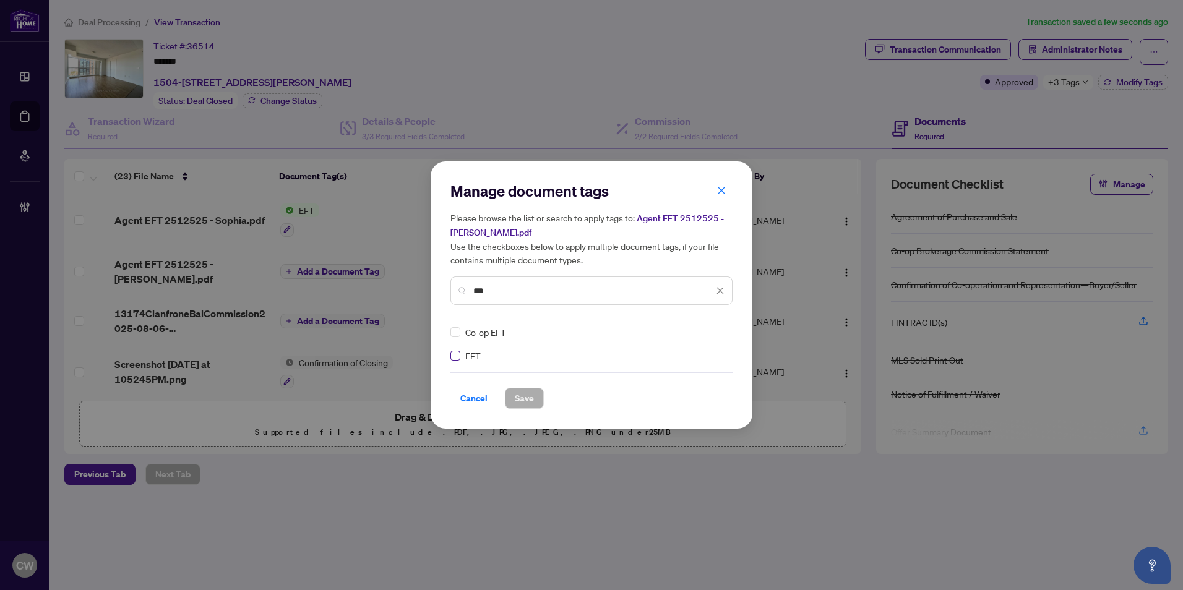
type input "***"
click at [454, 361] on label at bounding box center [455, 356] width 10 height 14
click at [708, 332] on img at bounding box center [707, 332] width 12 height 12
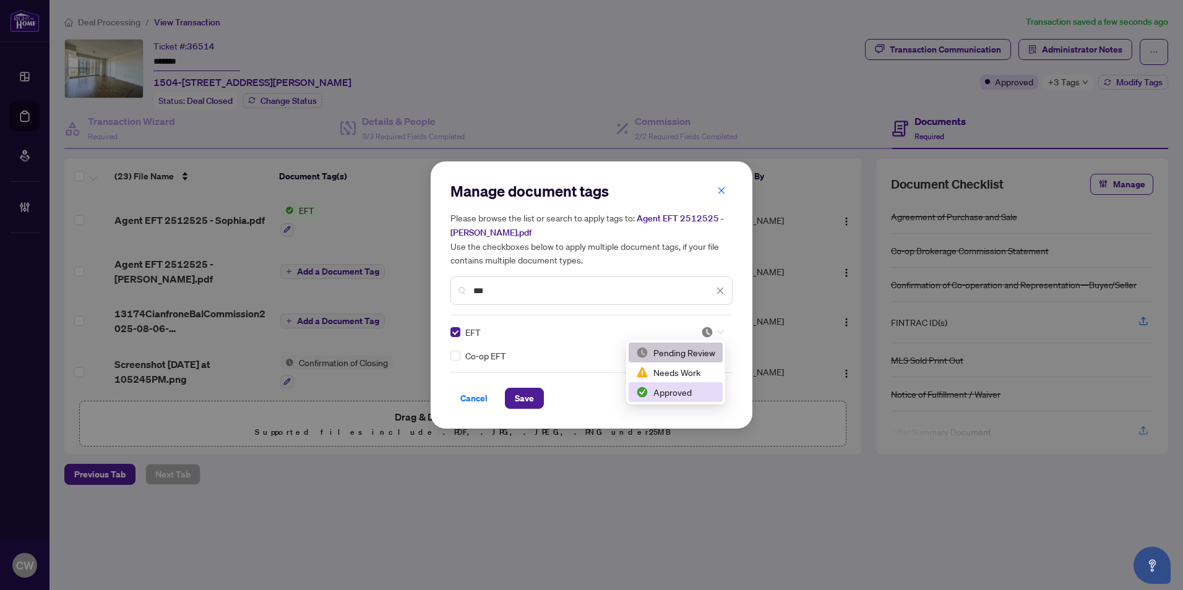
click at [699, 392] on div "Approved" at bounding box center [675, 392] width 79 height 14
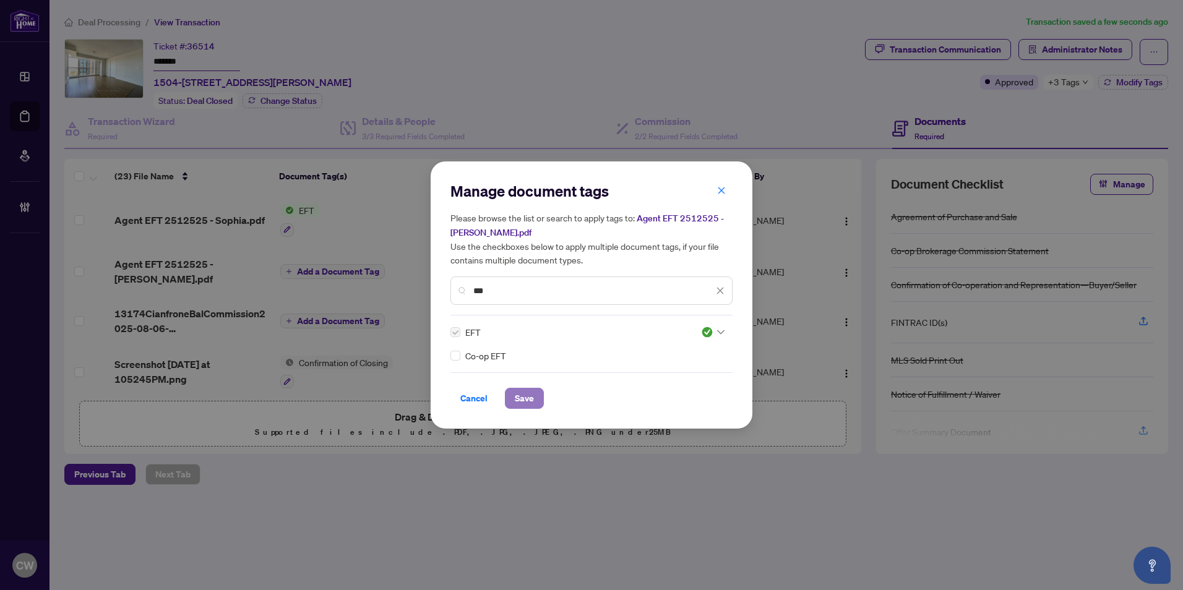
click at [522, 402] on span "Save" at bounding box center [524, 399] width 19 height 20
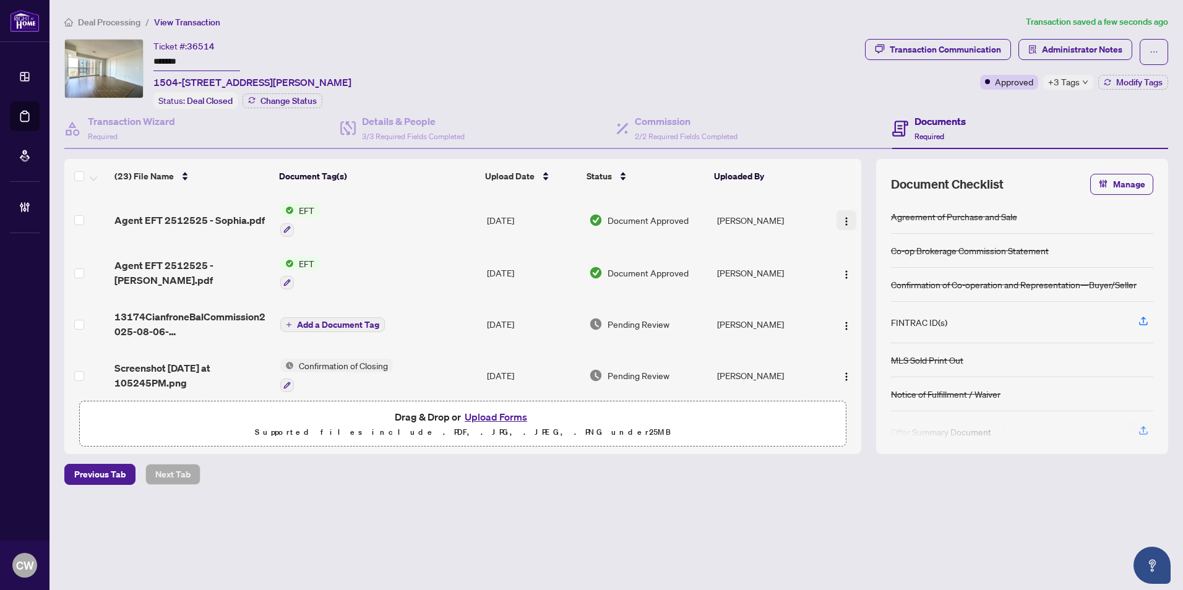
click at [849, 221] on button "button" at bounding box center [846, 220] width 20 height 20
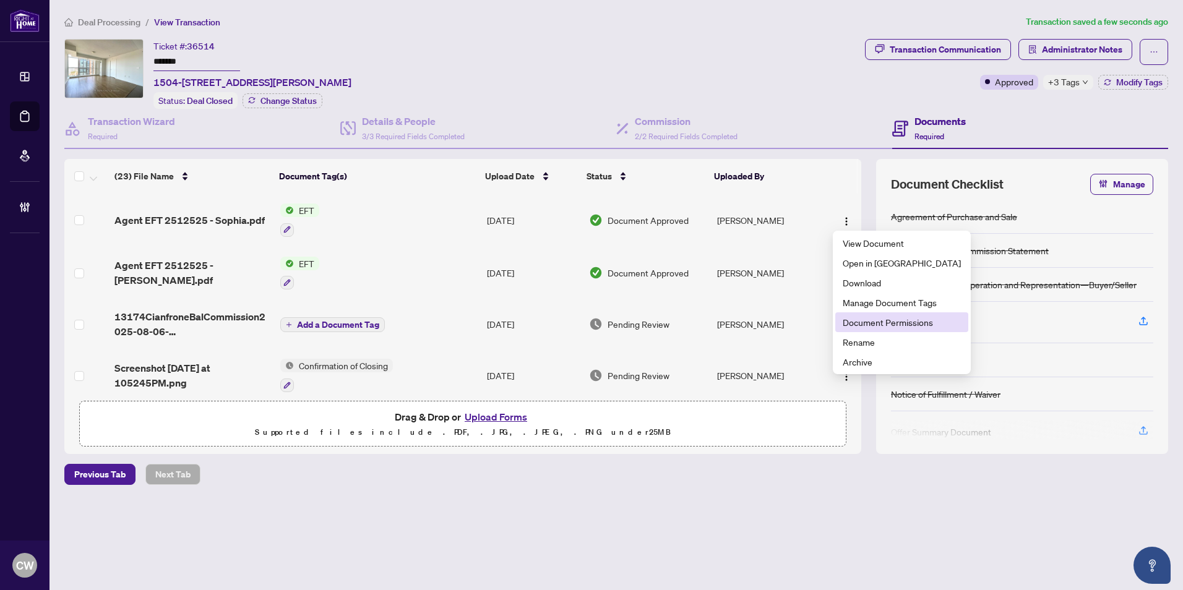
click at [857, 314] on li "Document Permissions" at bounding box center [901, 322] width 133 height 20
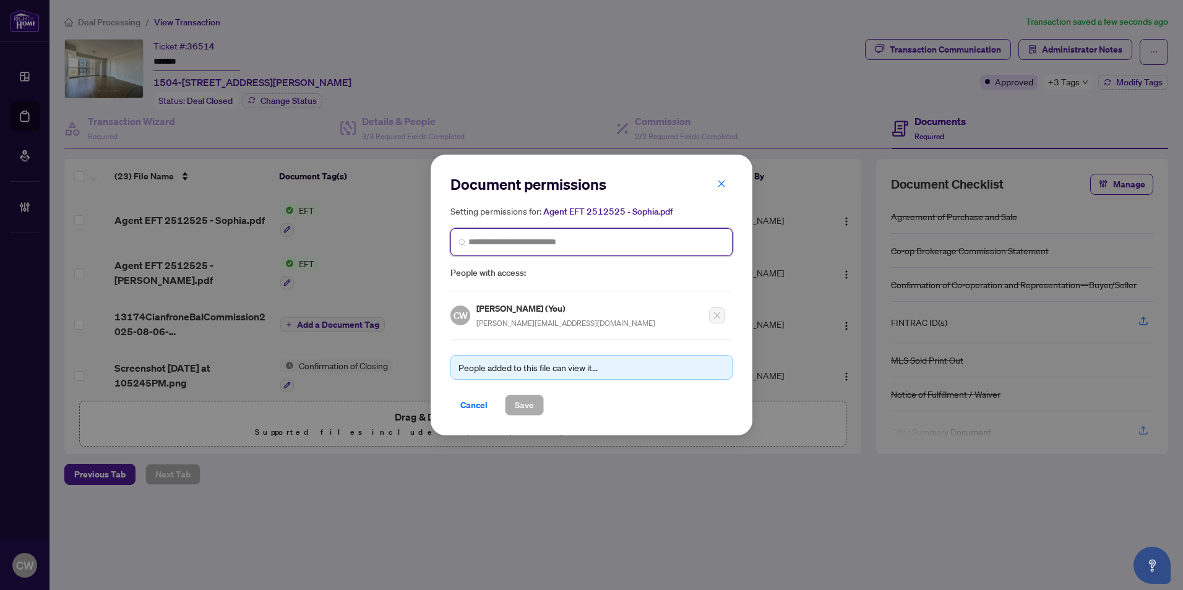
click at [574, 247] on input "search" at bounding box center [596, 242] width 256 height 13
paste input "**********"
type input "**********"
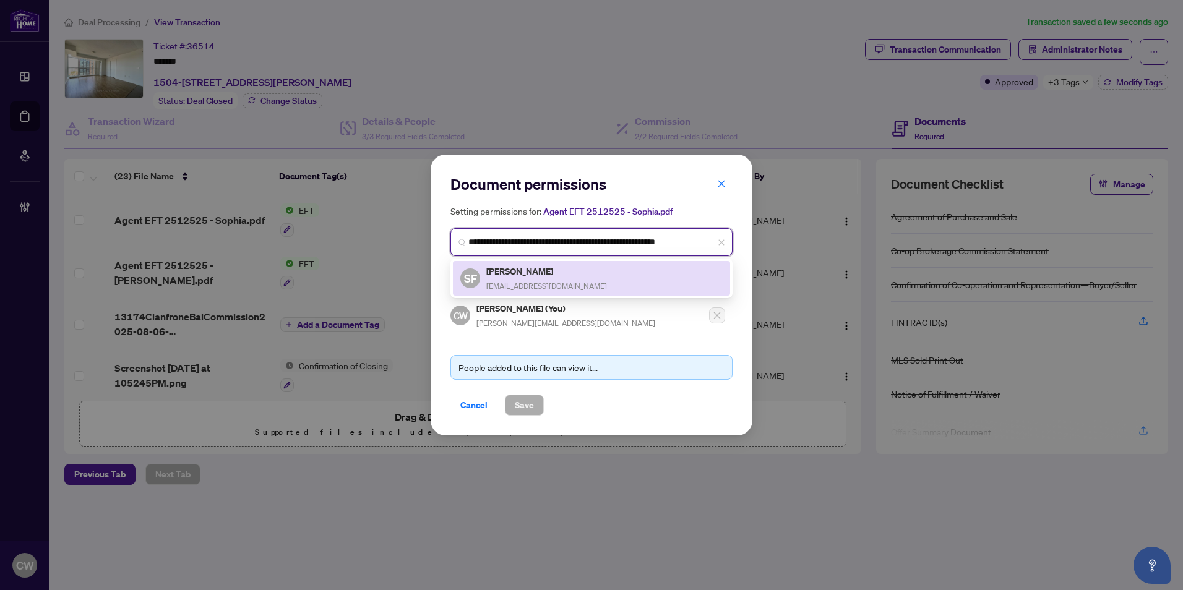
click at [524, 288] on span "[EMAIL_ADDRESS][DOMAIN_NAME]" at bounding box center [546, 286] width 121 height 9
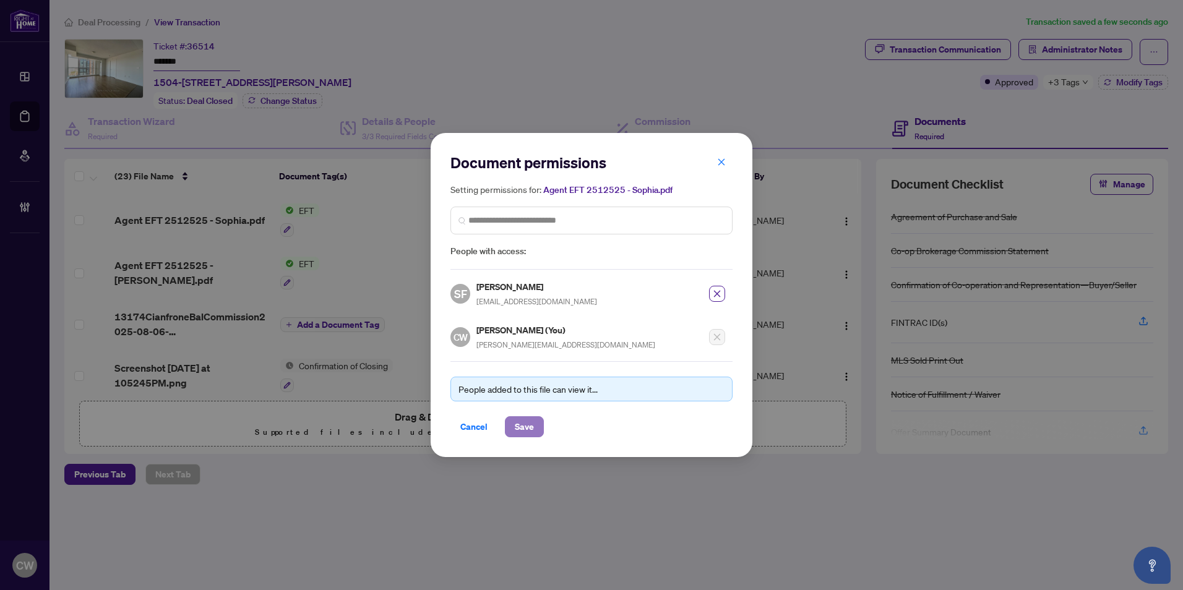
click at [523, 427] on span "Save" at bounding box center [524, 427] width 19 height 20
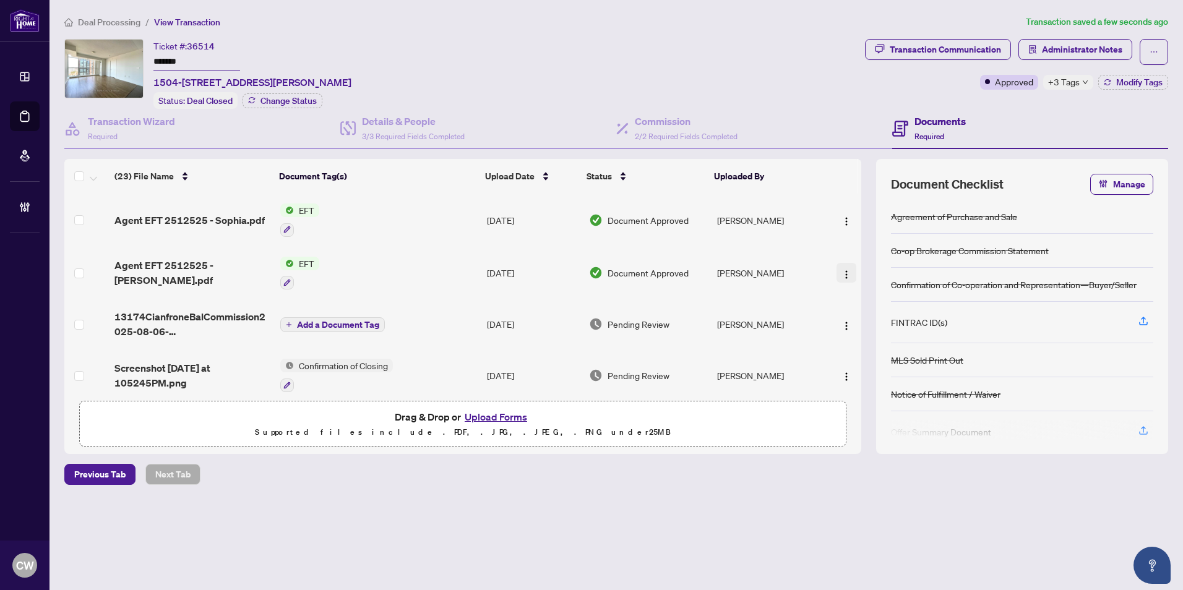
click at [847, 270] on img "button" at bounding box center [846, 275] width 10 height 10
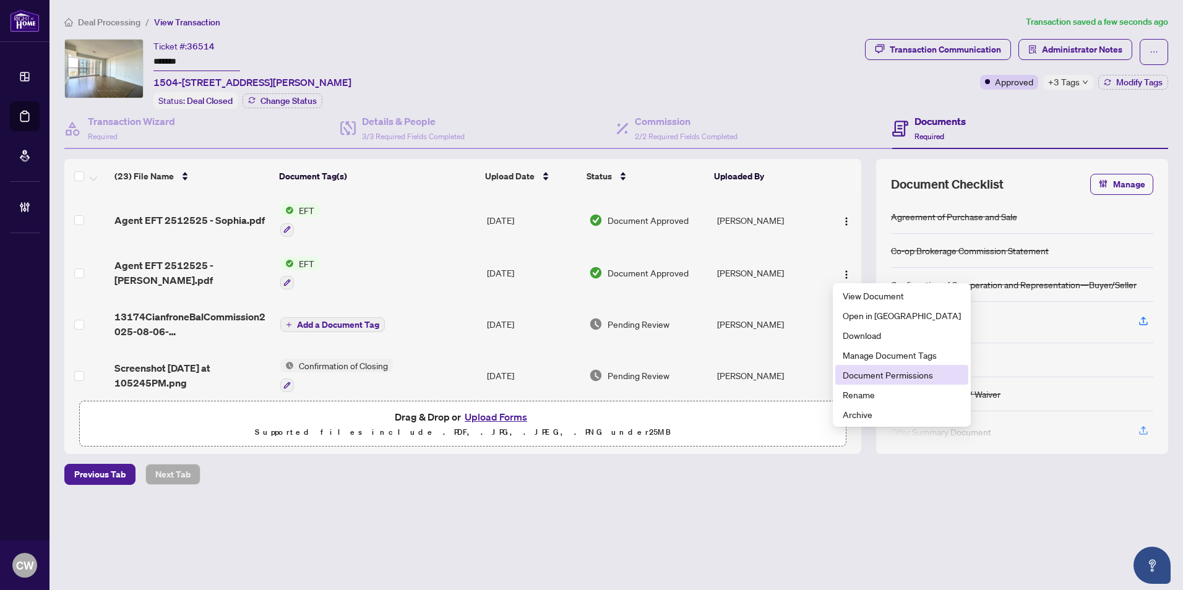
click at [867, 380] on span "Document Permissions" at bounding box center [902, 375] width 118 height 14
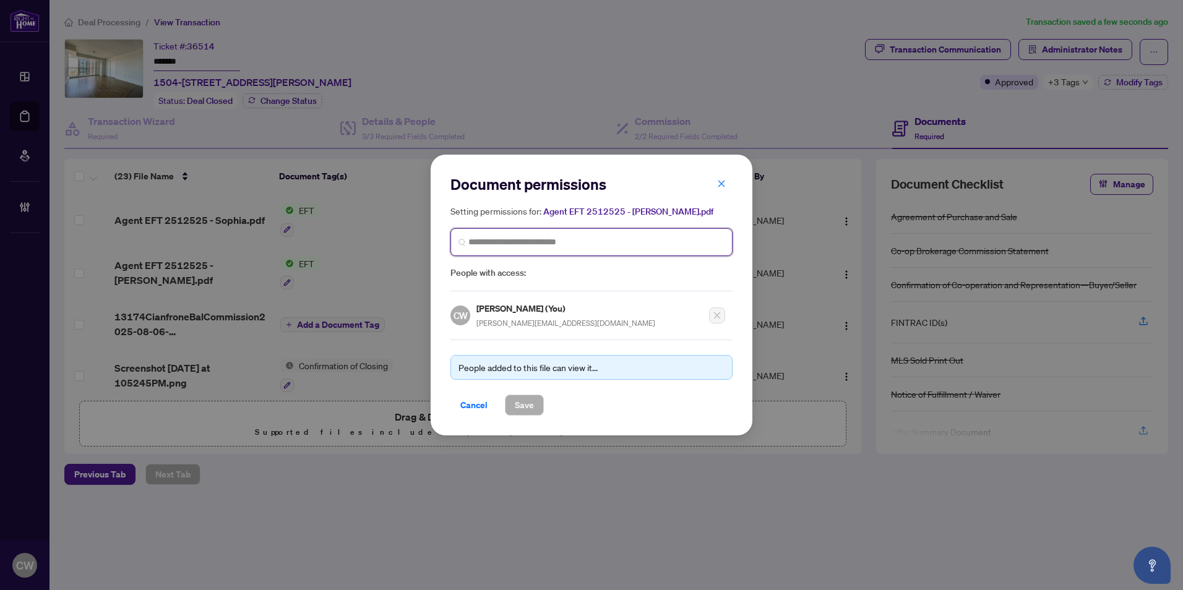
click at [551, 243] on input "search" at bounding box center [596, 242] width 256 height 13
paste input "**********"
type input "**********"
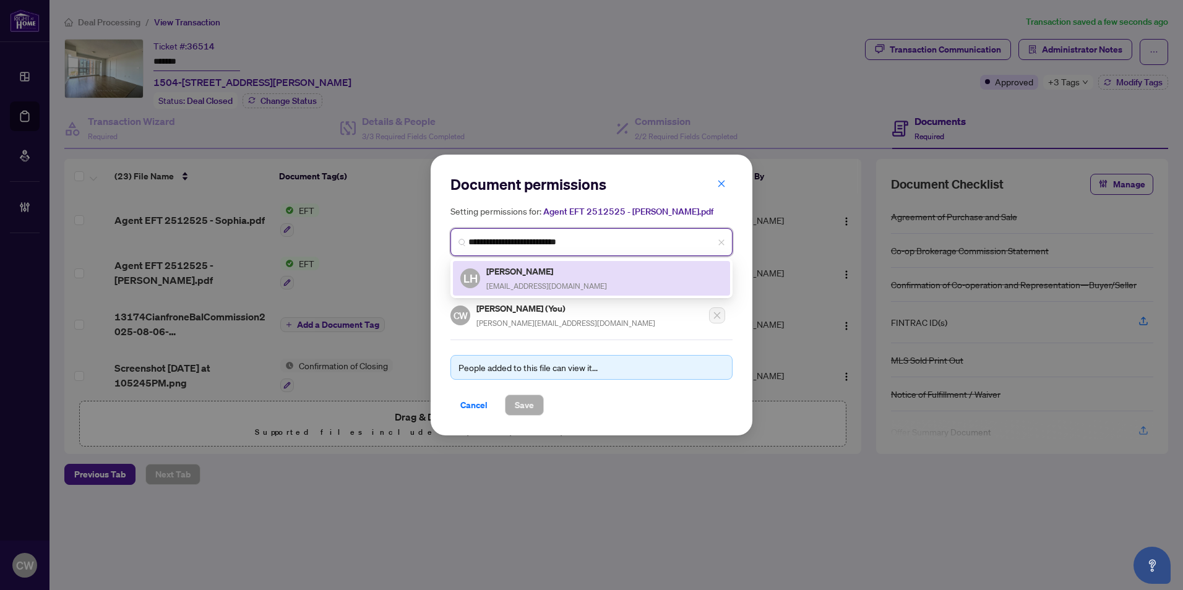
click at [548, 264] on div "LH [PERSON_NAME] [EMAIL_ADDRESS][DOMAIN_NAME]" at bounding box center [591, 278] width 277 height 35
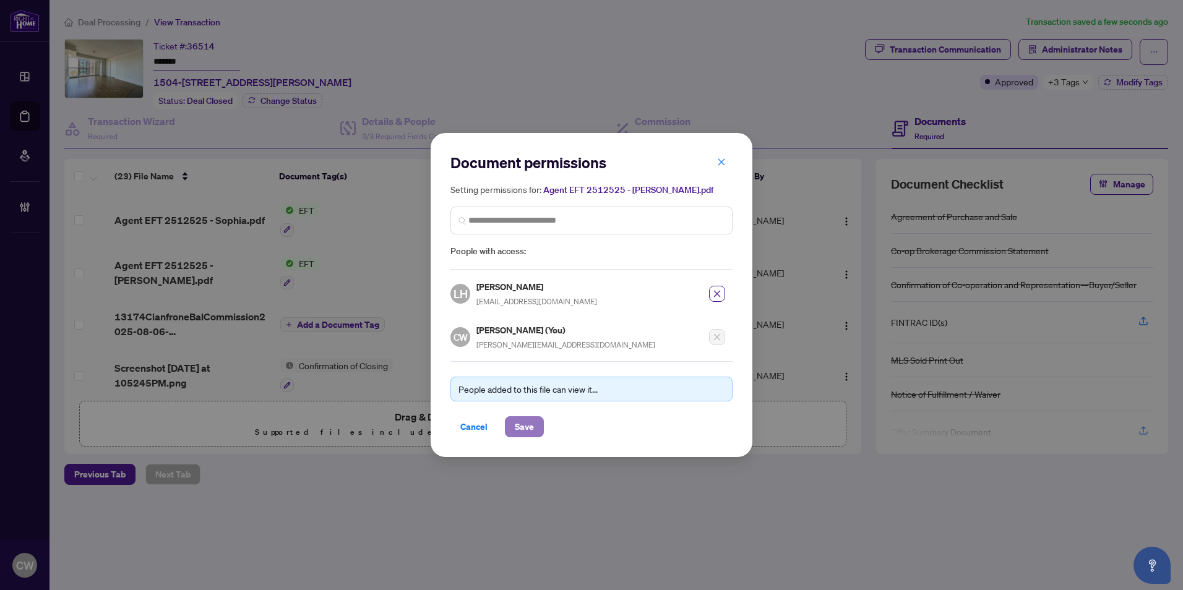
click at [533, 424] on span "Save" at bounding box center [524, 427] width 19 height 20
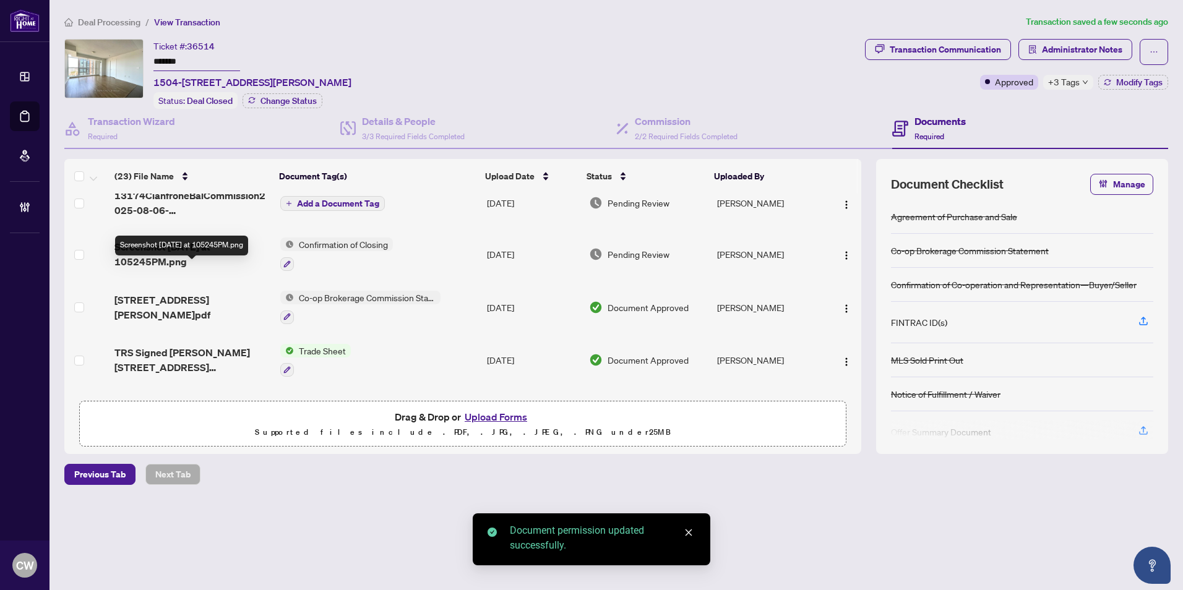
scroll to position [124, 0]
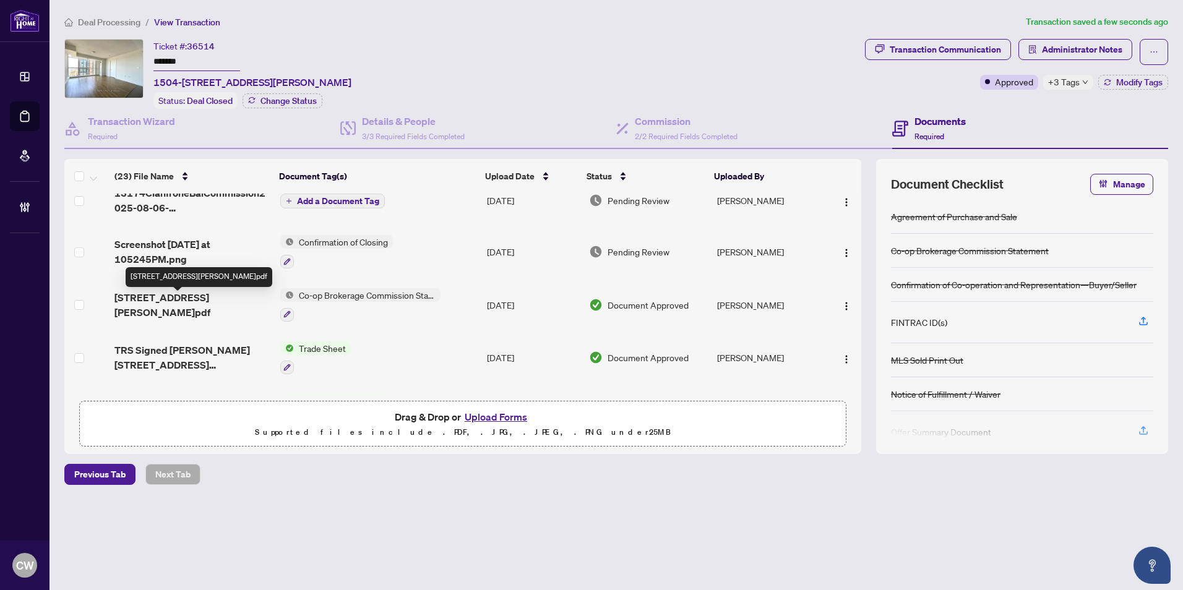
click at [166, 303] on span "[STREET_ADDRESS][PERSON_NAME]pdf" at bounding box center [192, 305] width 156 height 30
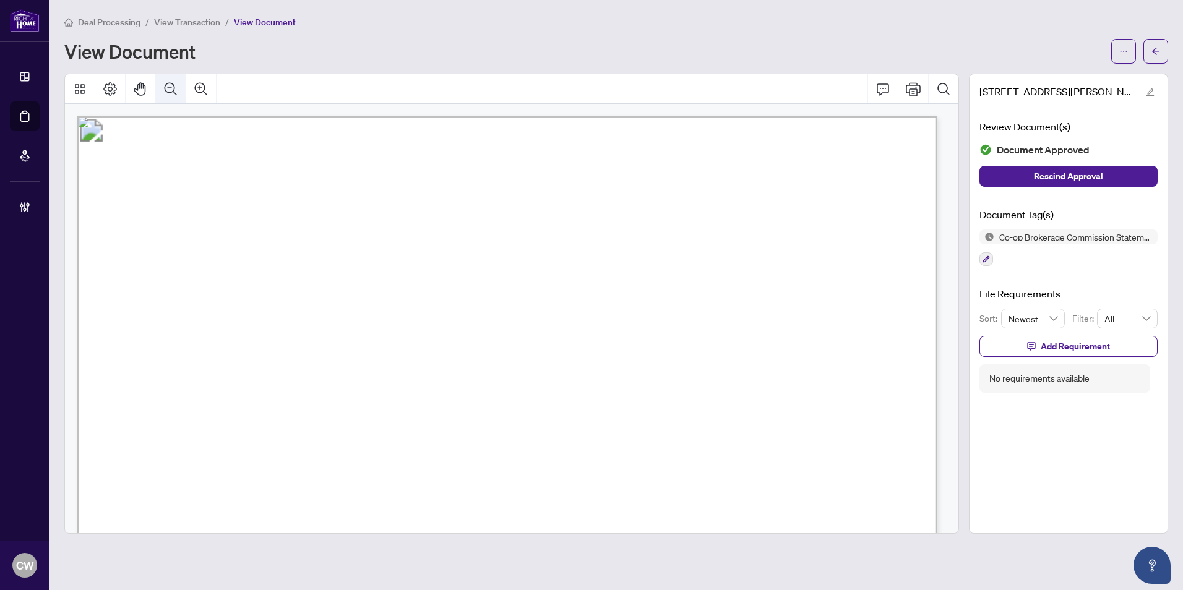
click at [178, 92] on icon "Zoom Out" at bounding box center [170, 89] width 15 height 15
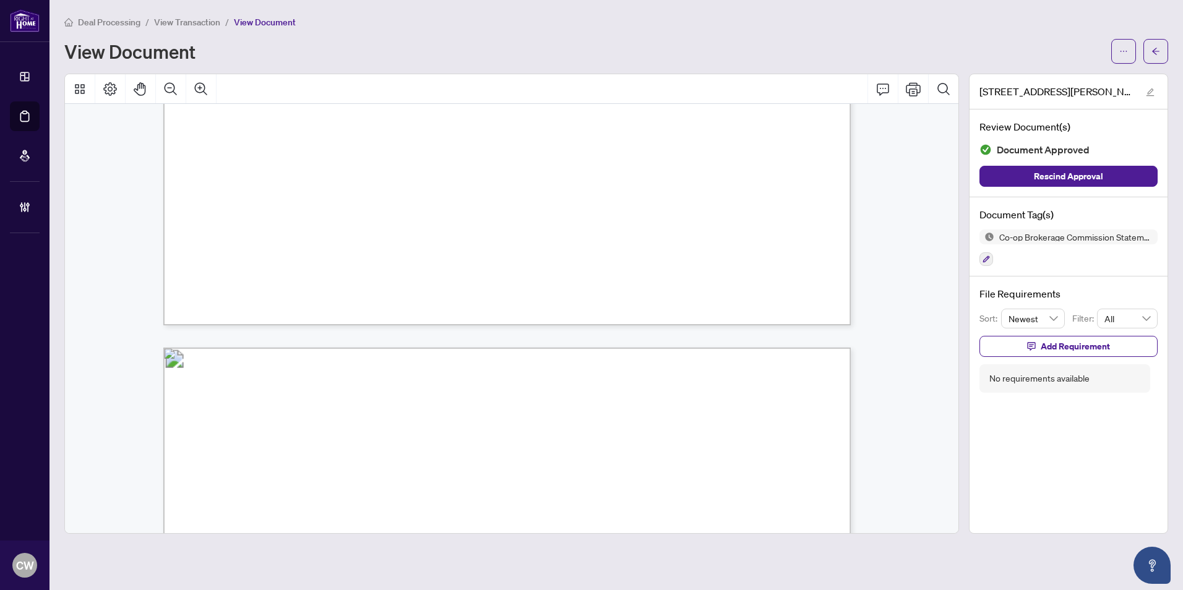
scroll to position [557, 0]
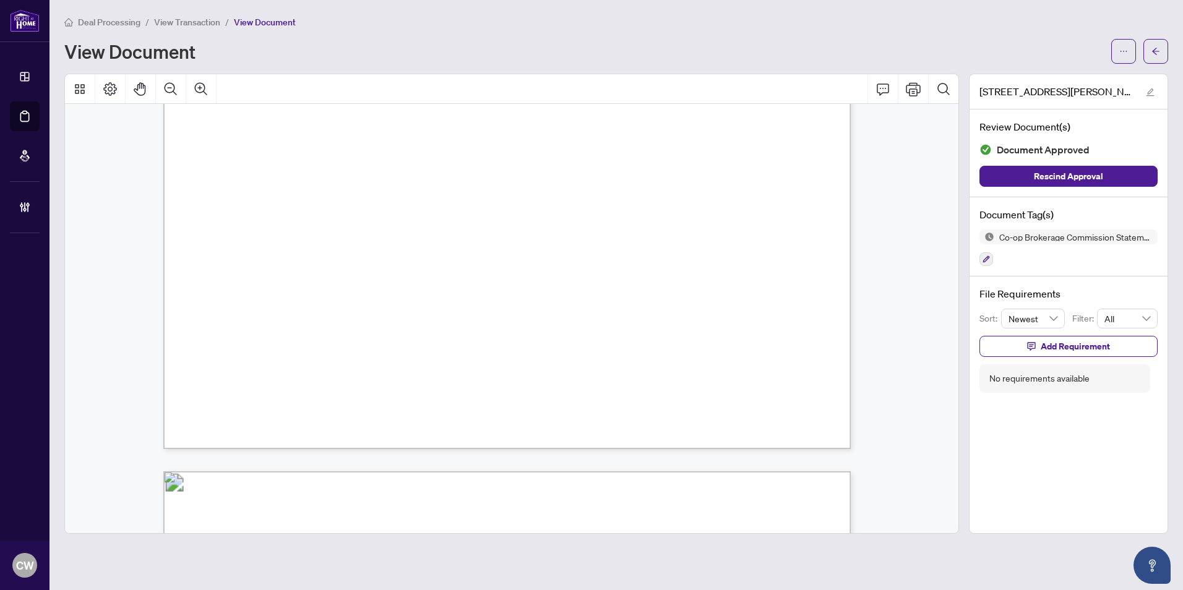
drag, startPoint x: 1157, startPoint y: 54, endPoint x: 700, endPoint y: 583, distance: 699.3
click at [1157, 53] on icon "arrow-left" at bounding box center [1155, 51] width 9 height 9
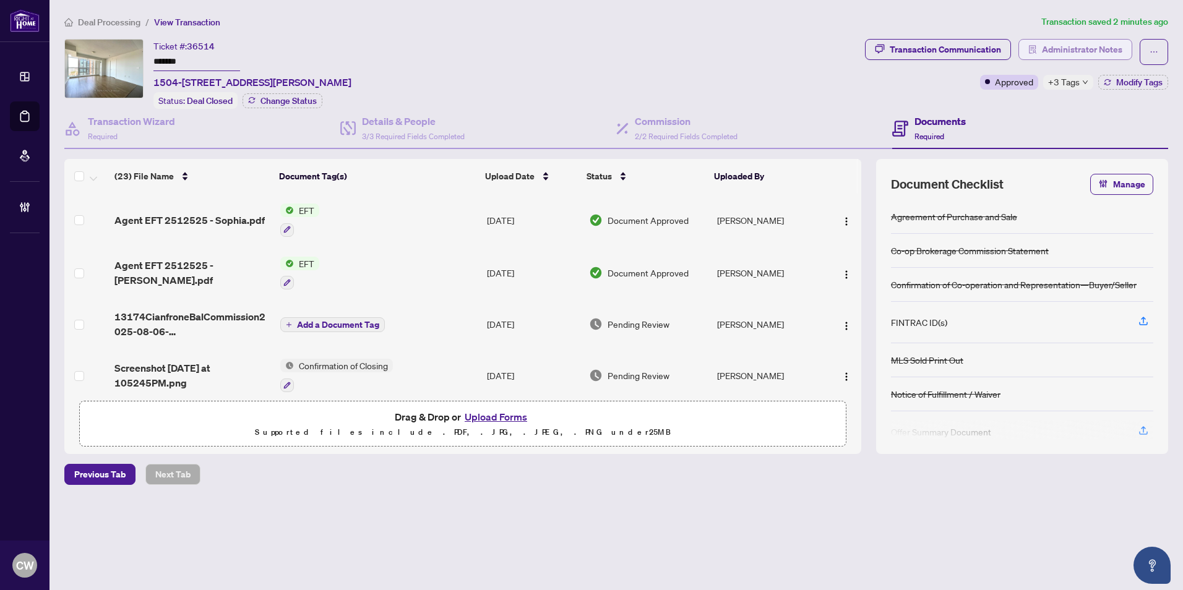
click at [1082, 51] on span "Administrator Notes" at bounding box center [1082, 50] width 80 height 20
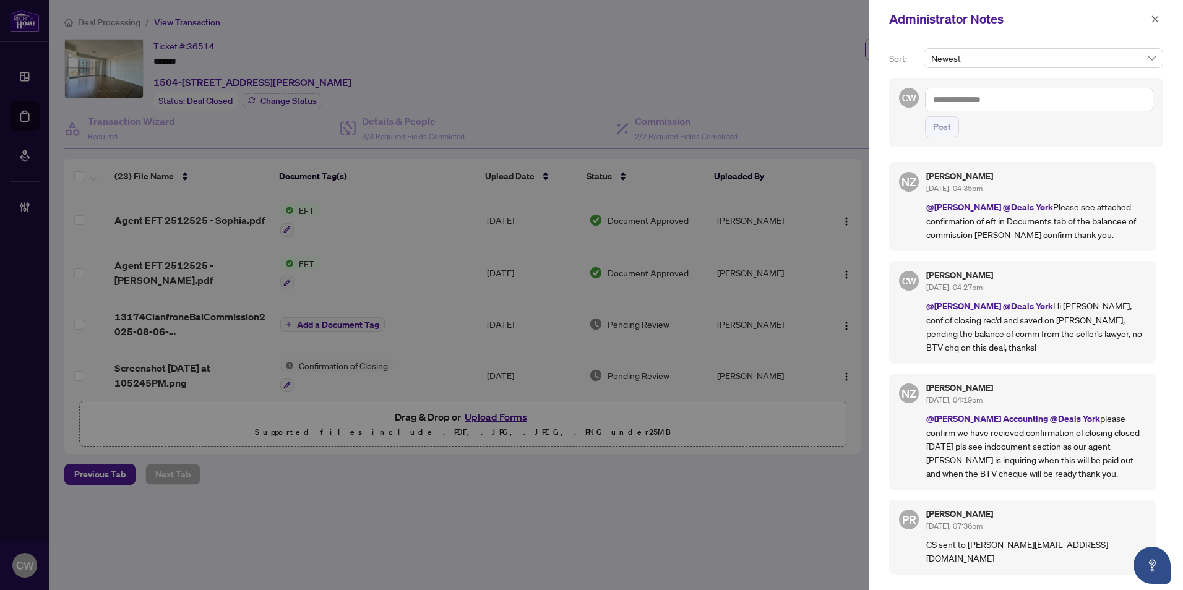
click at [1008, 103] on textarea at bounding box center [1039, 100] width 228 height 24
paste textarea "**********"
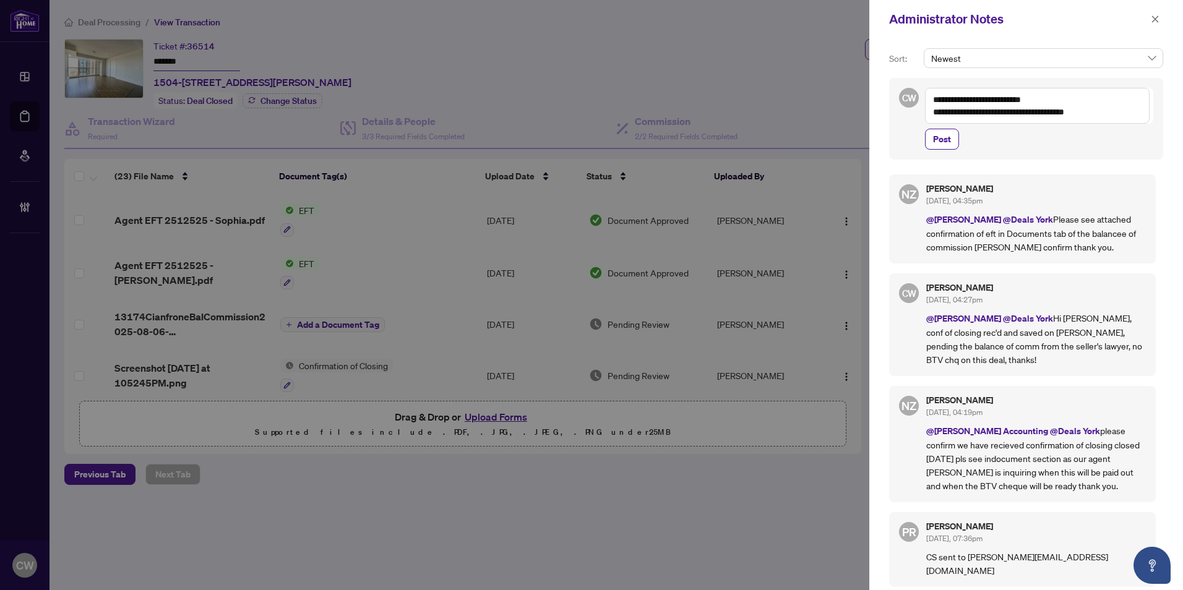
click at [1068, 101] on textarea "**********" at bounding box center [1037, 106] width 225 height 36
click at [1078, 127] on b "[PERSON_NAME]" at bounding box center [1045, 129] width 67 height 11
click at [1134, 106] on textarea "**********" at bounding box center [1037, 106] width 225 height 36
click at [1133, 98] on textarea "**********" at bounding box center [1037, 106] width 225 height 36
type textarea "**********"
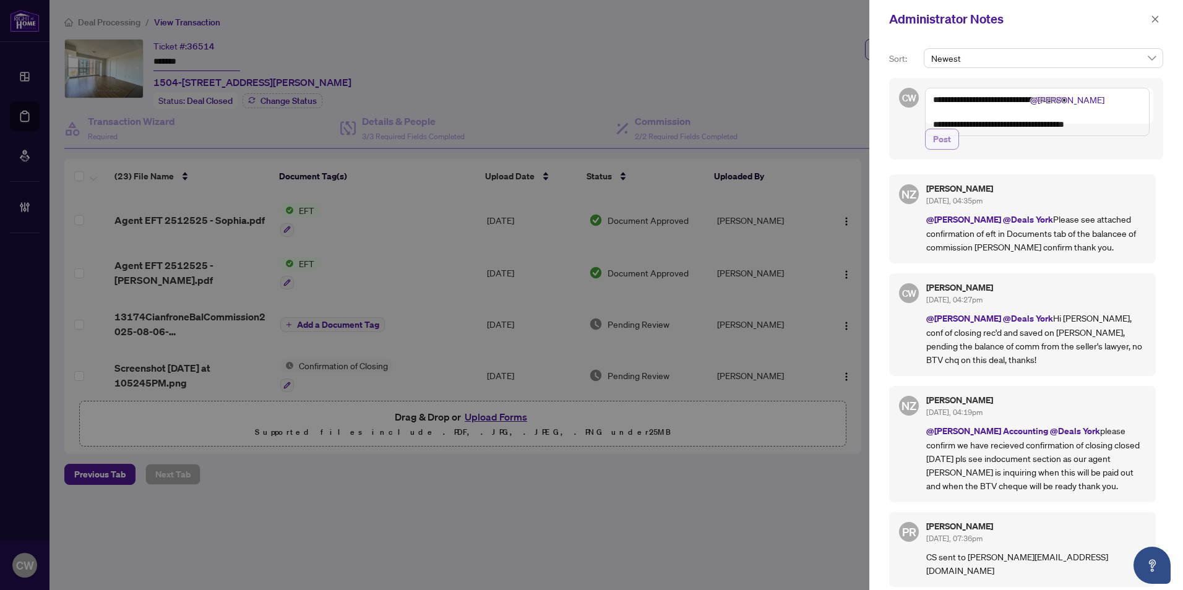
click at [940, 148] on span "Post" at bounding box center [942, 139] width 18 height 20
